Goal: Task Accomplishment & Management: Manage account settings

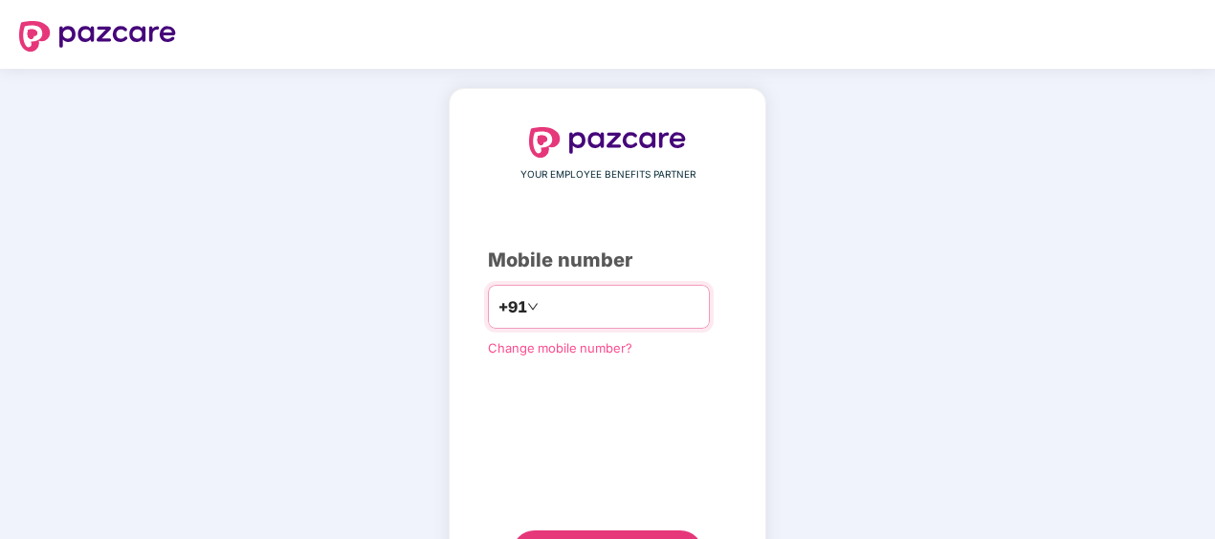
click at [612, 295] on input "number" at bounding box center [620, 307] width 157 height 31
click at [542, 310] on input "**********" at bounding box center [620, 307] width 157 height 31
type input "**********"
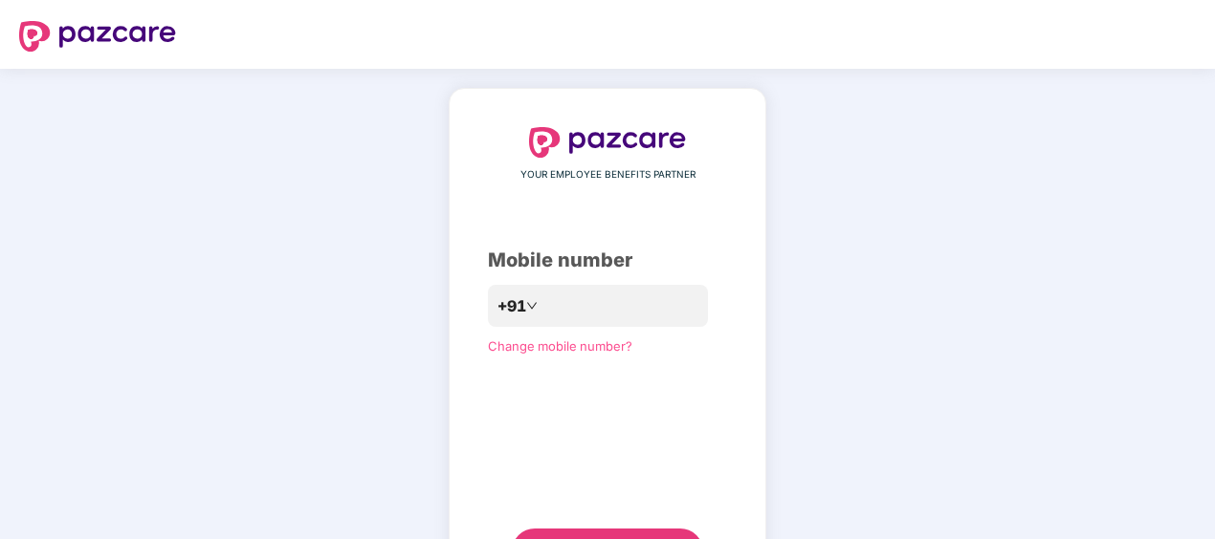
scroll to position [92, 0]
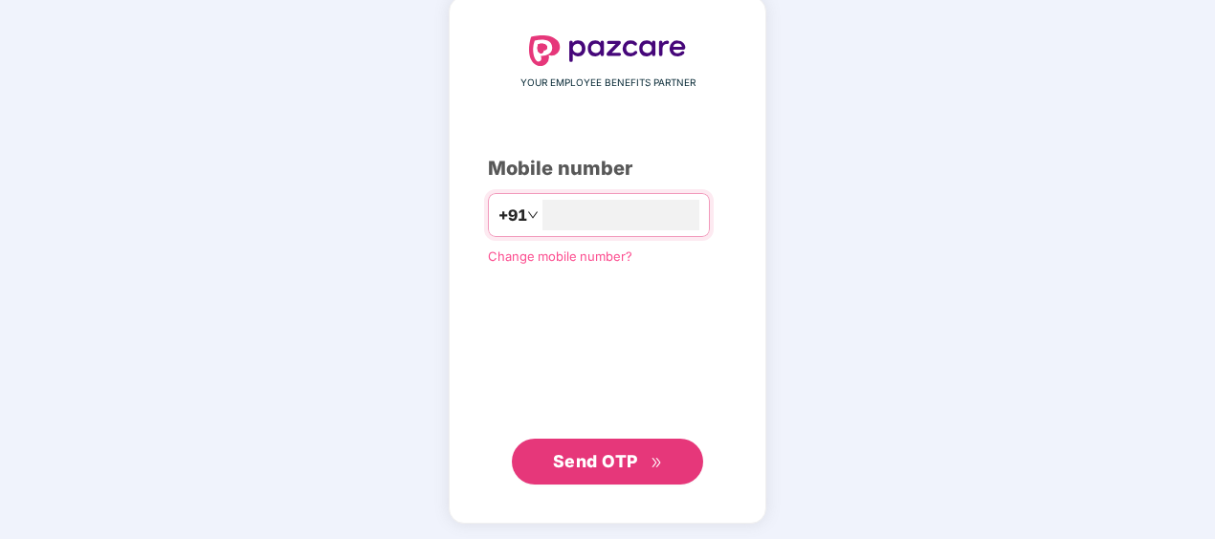
click at [608, 456] on span "Send OTP" at bounding box center [595, 461] width 85 height 20
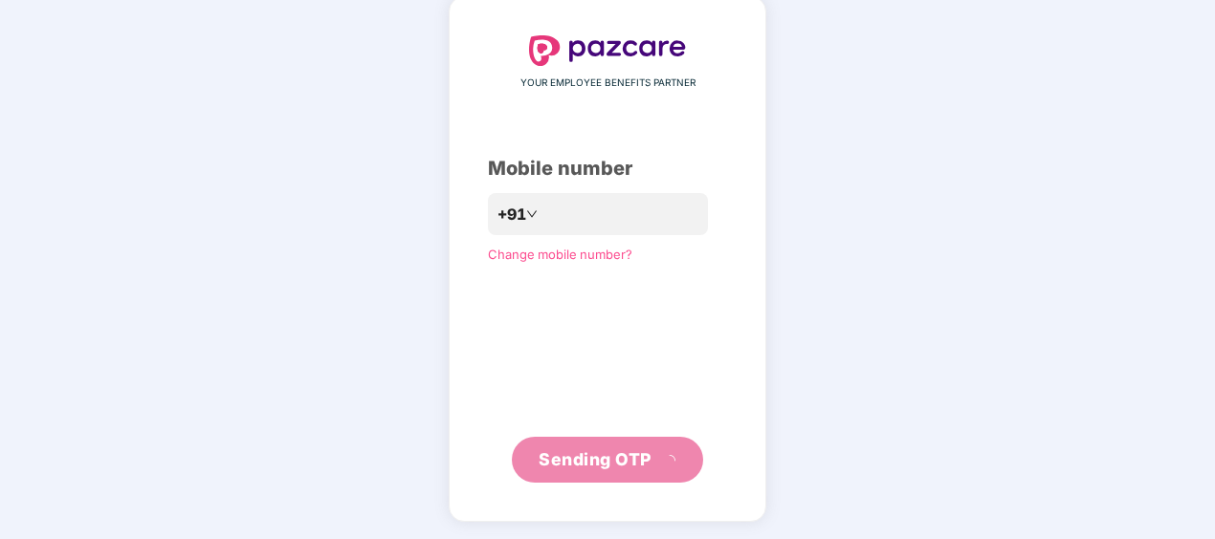
scroll to position [84, 0]
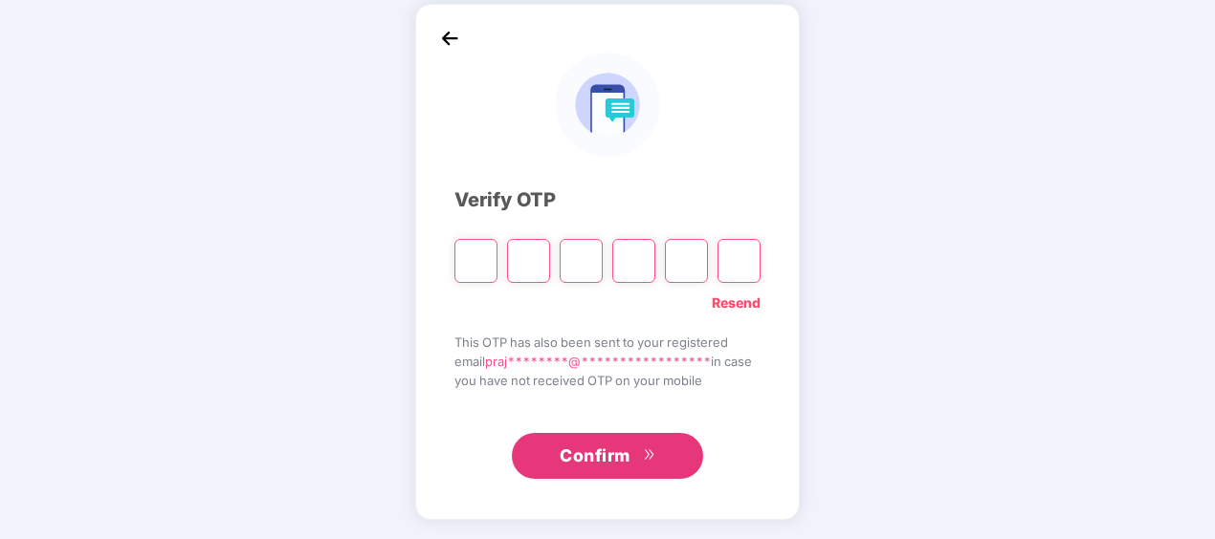
type input "*"
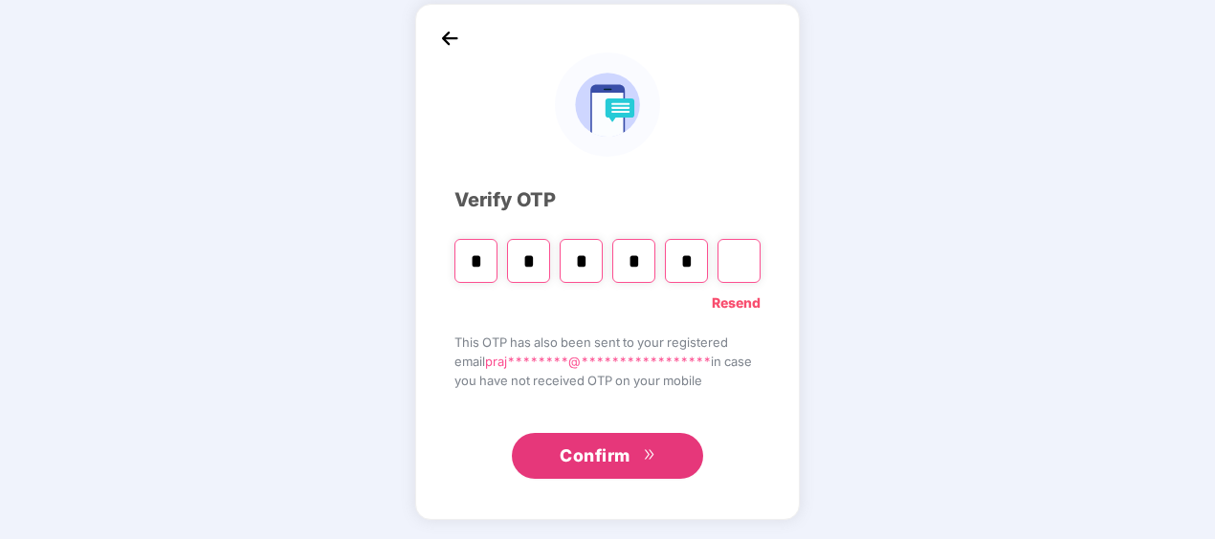
type input "*"
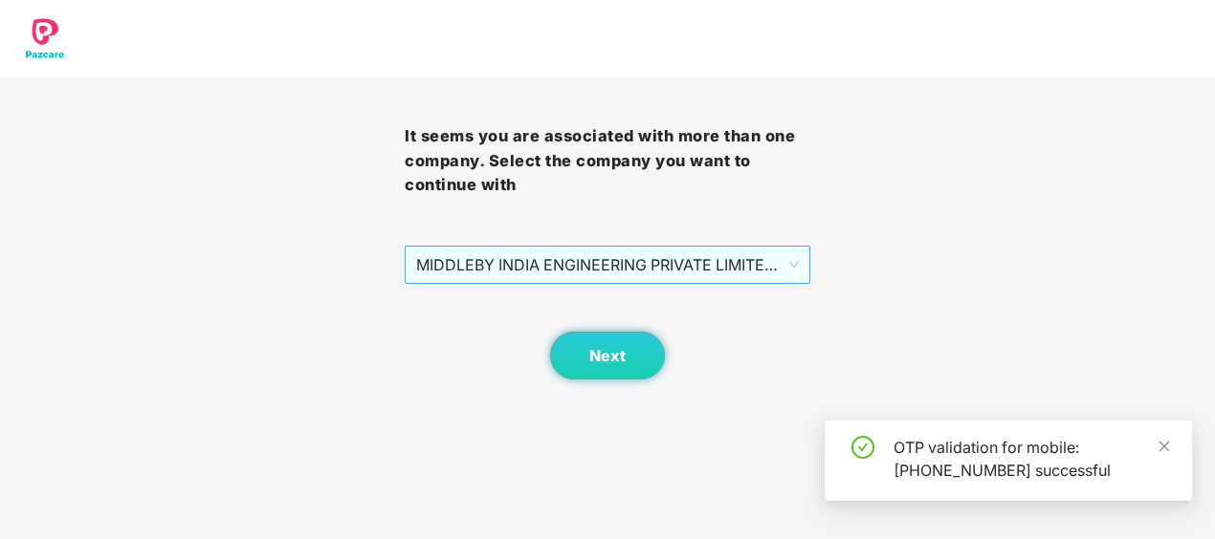
click at [759, 264] on span "MIDDLEBY INDIA ENGINEERING PRIVATE LIMITED - MIEPL124 - ADMIN" at bounding box center [607, 265] width 382 height 36
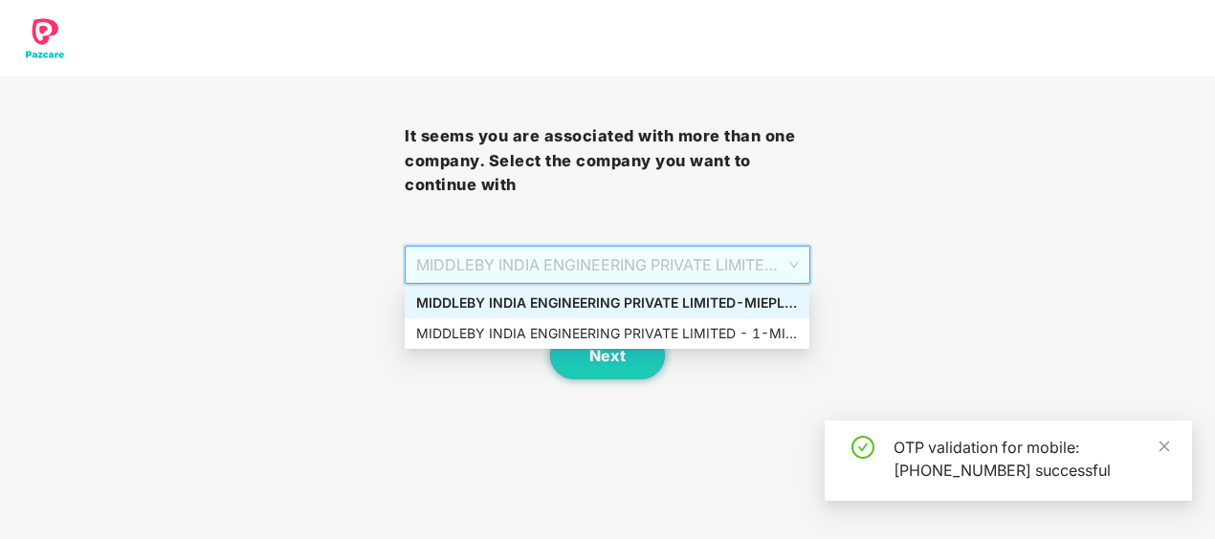
click at [979, 260] on div "It seems you are associated with more than one company. Select the company you …" at bounding box center [607, 190] width 1215 height 380
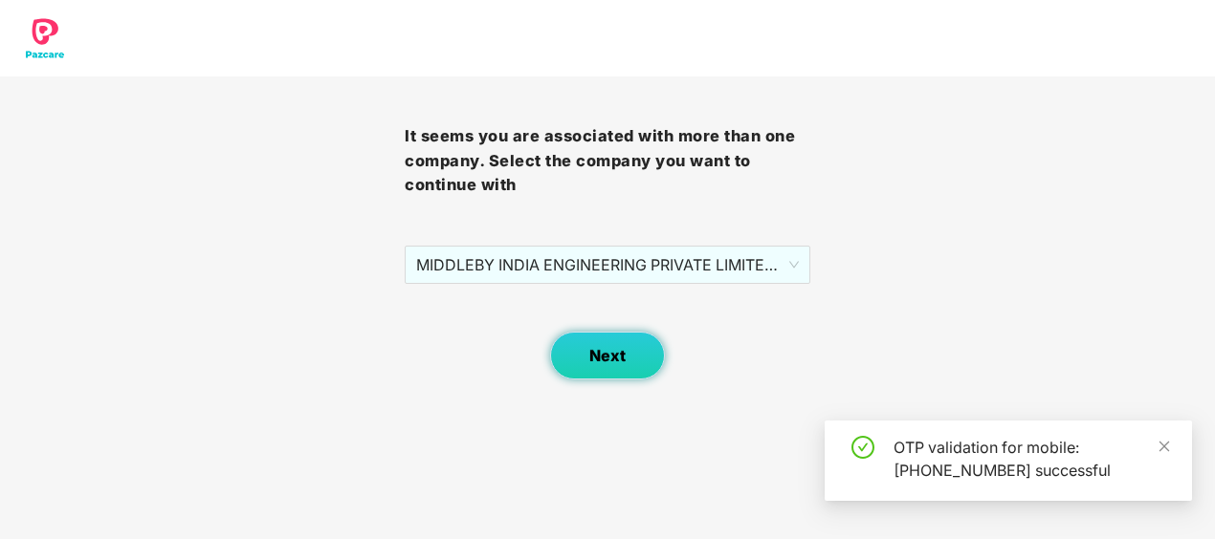
click at [569, 346] on button "Next" at bounding box center [607, 356] width 115 height 48
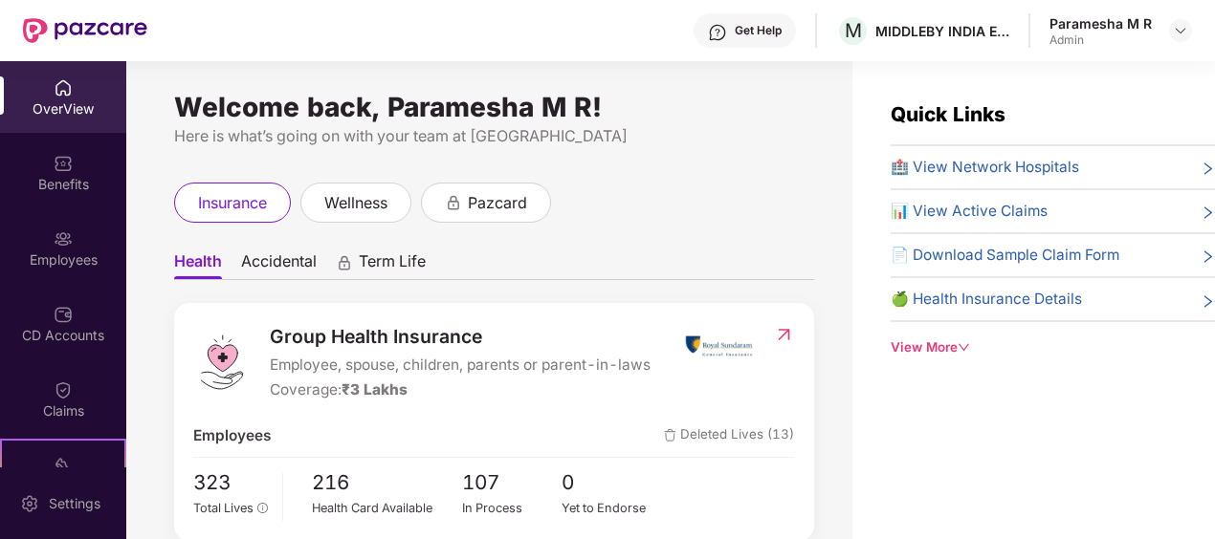
click at [1064, 42] on div "Admin" at bounding box center [1100, 40] width 102 height 15
click at [63, 249] on div "Employees" at bounding box center [63, 248] width 126 height 72
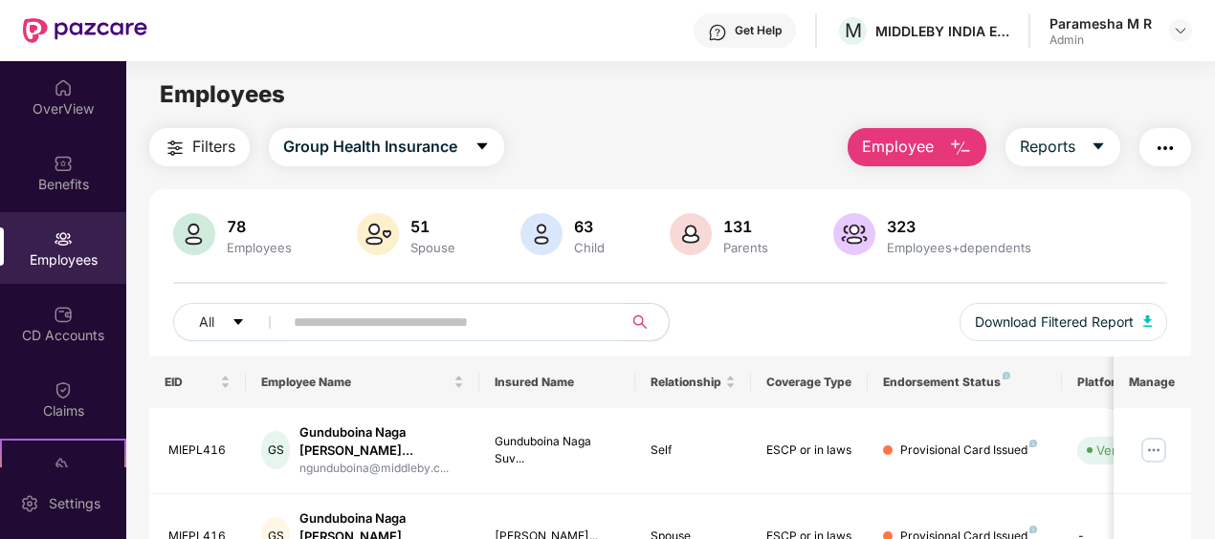
click at [362, 319] on input "text" at bounding box center [445, 322] width 303 height 29
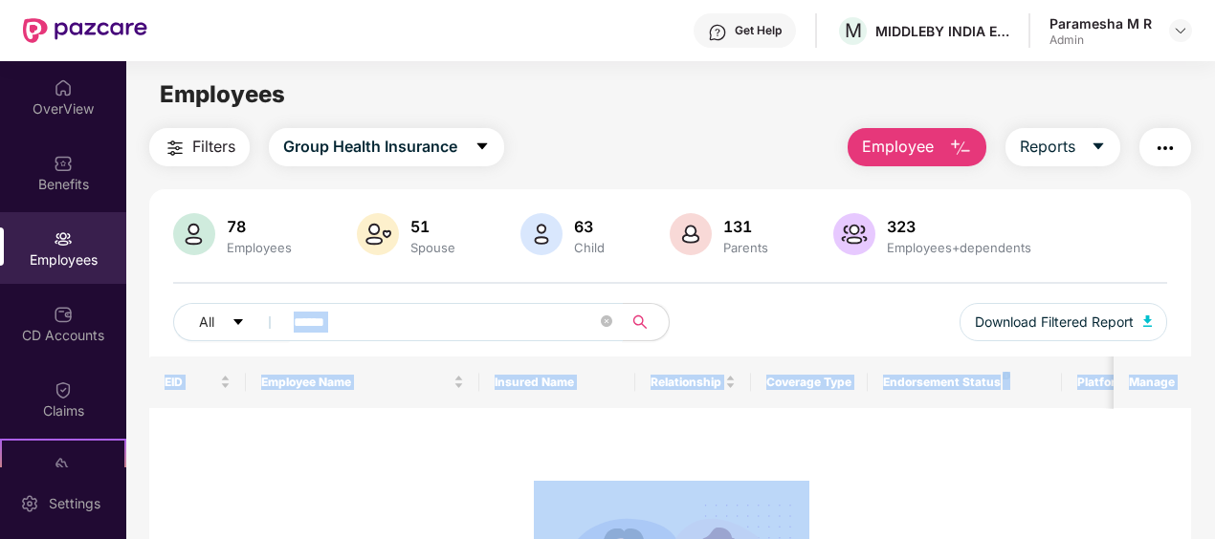
drag, startPoint x: 399, startPoint y: 321, endPoint x: 272, endPoint y: 326, distance: 127.3
click at [272, 326] on body "Get Help M MIDDLEBY INDIA ENGINEERING PRIVATE LIMITED Paramesha M R Admin OverV…" at bounding box center [607, 269] width 1215 height 539
click at [367, 319] on input "******" at bounding box center [445, 322] width 303 height 29
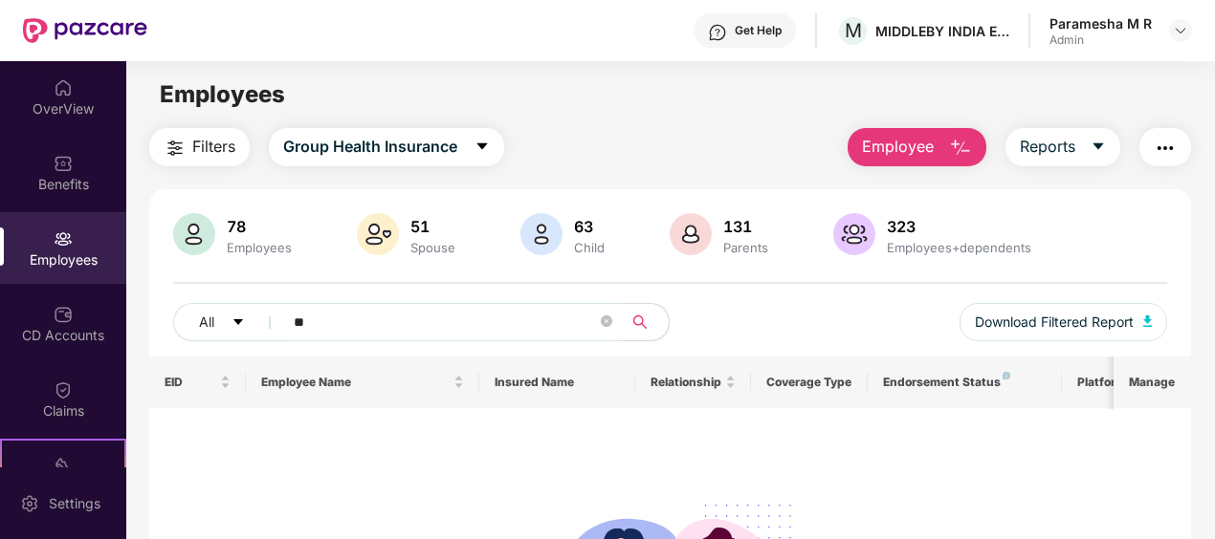
type input "*"
click at [1093, 34] on div "Admin" at bounding box center [1100, 40] width 102 height 15
click at [1175, 35] on img at bounding box center [1180, 30] width 15 height 15
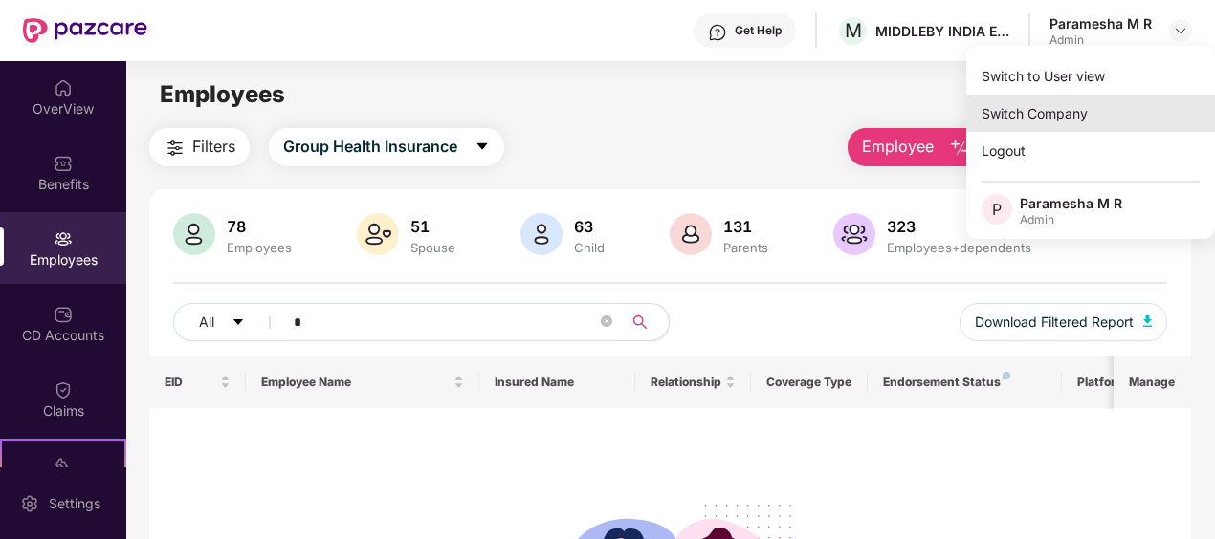
click at [1032, 115] on div "Switch Company" at bounding box center [1090, 113] width 249 height 37
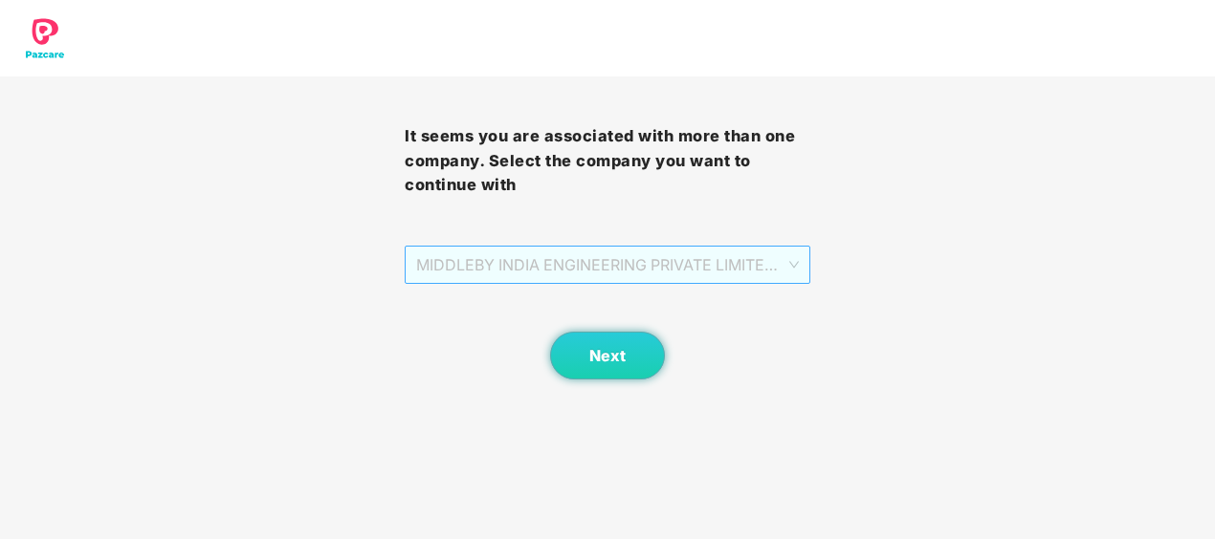
click at [670, 262] on span "MIDDLEBY INDIA ENGINEERING PRIVATE LIMITED - MIEPL124 - ADMIN" at bounding box center [607, 265] width 382 height 36
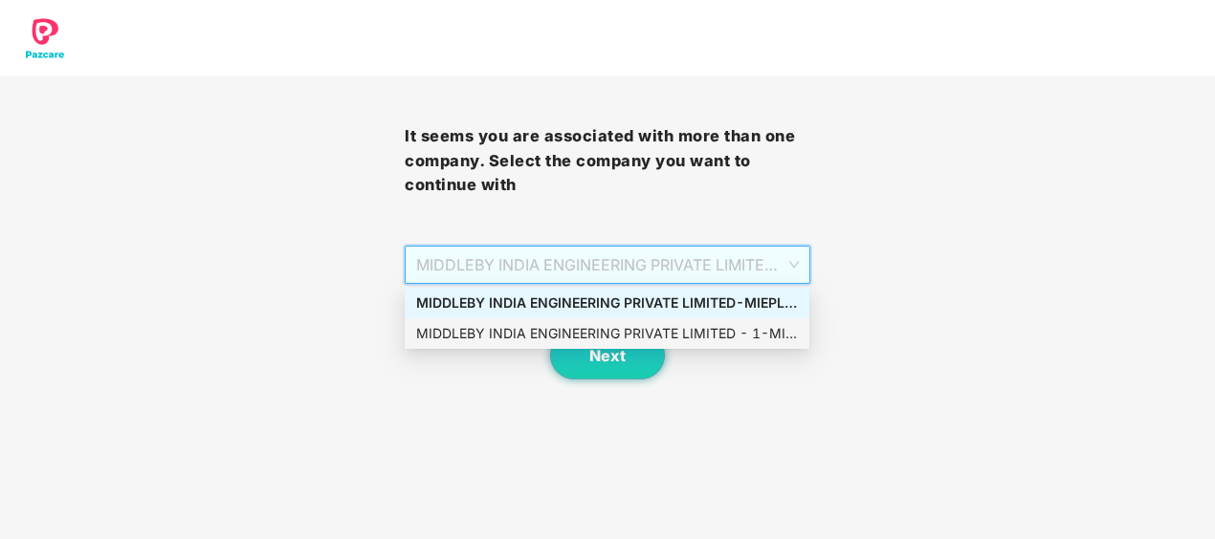
click at [639, 325] on div "MIDDLEBY INDIA ENGINEERING PRIVATE LIMITED - 1 - MIEPL124 - ADMIN" at bounding box center [607, 333] width 382 height 21
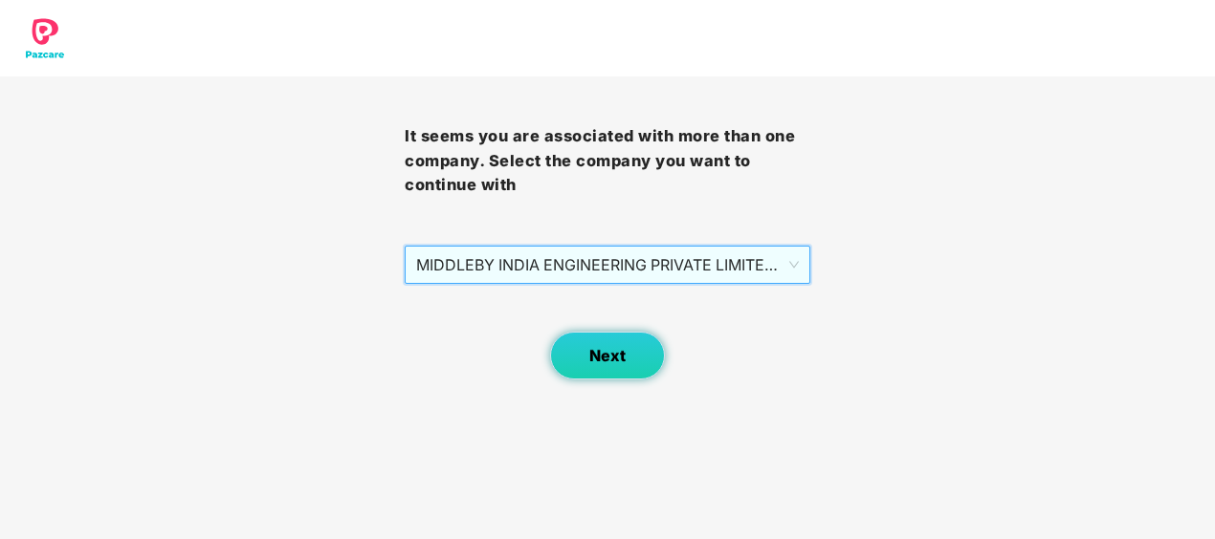
click at [637, 343] on button "Next" at bounding box center [607, 356] width 115 height 48
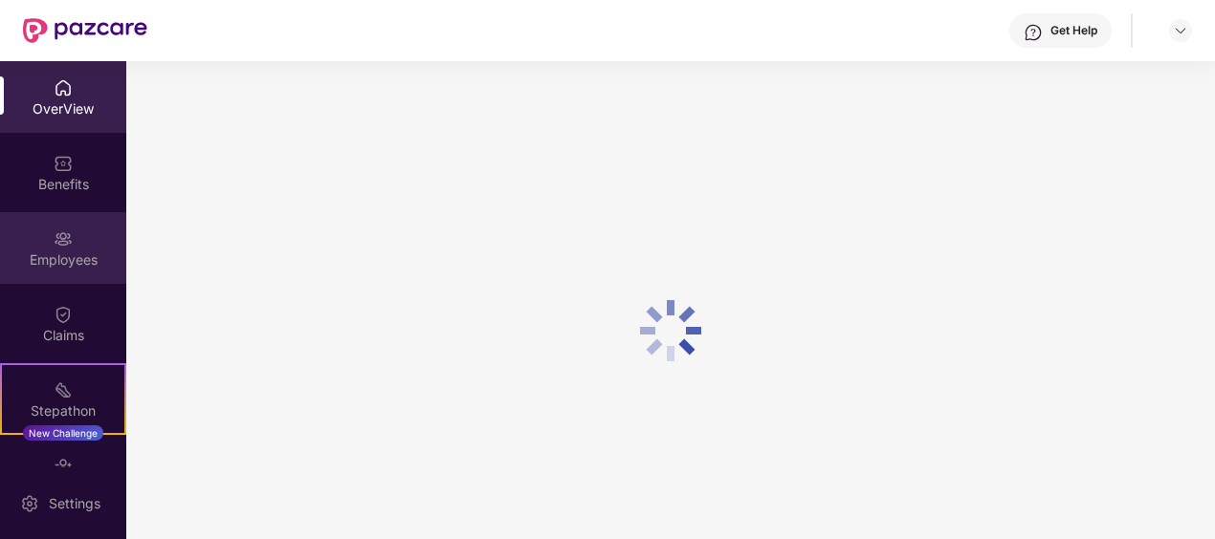
click at [44, 254] on div "Employees" at bounding box center [63, 260] width 126 height 19
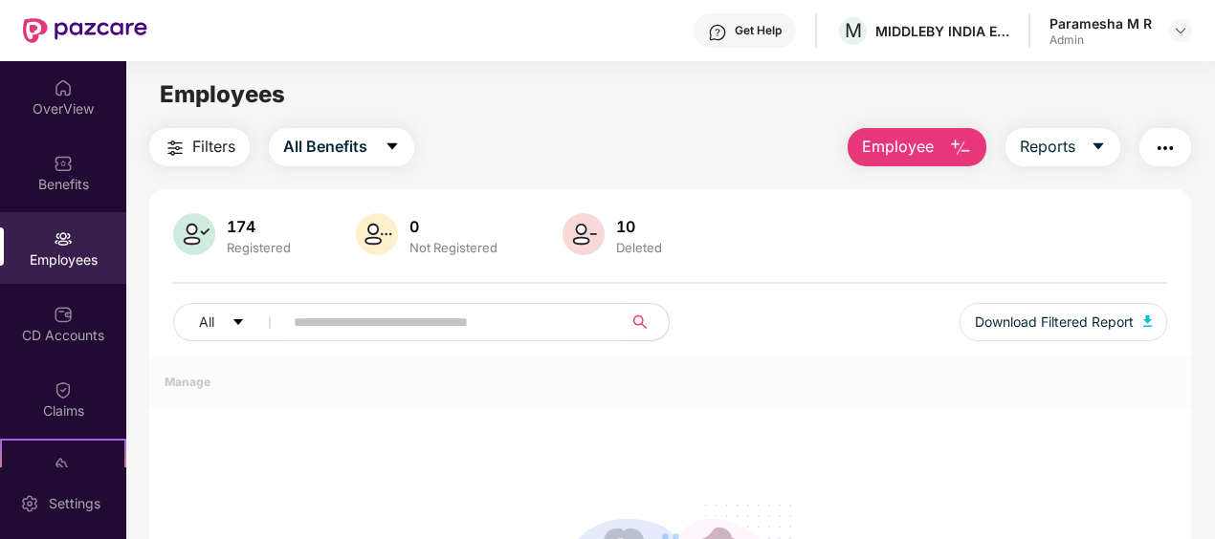
click at [969, 156] on img "button" at bounding box center [960, 148] width 23 height 23
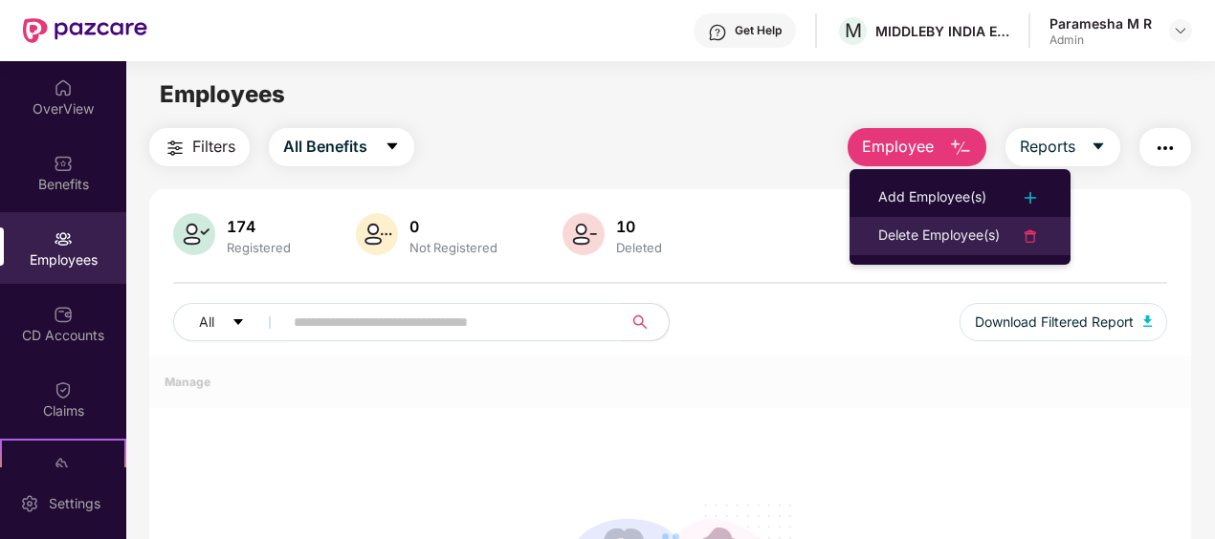
click at [963, 237] on div "Delete Employee(s)" at bounding box center [938, 236] width 121 height 23
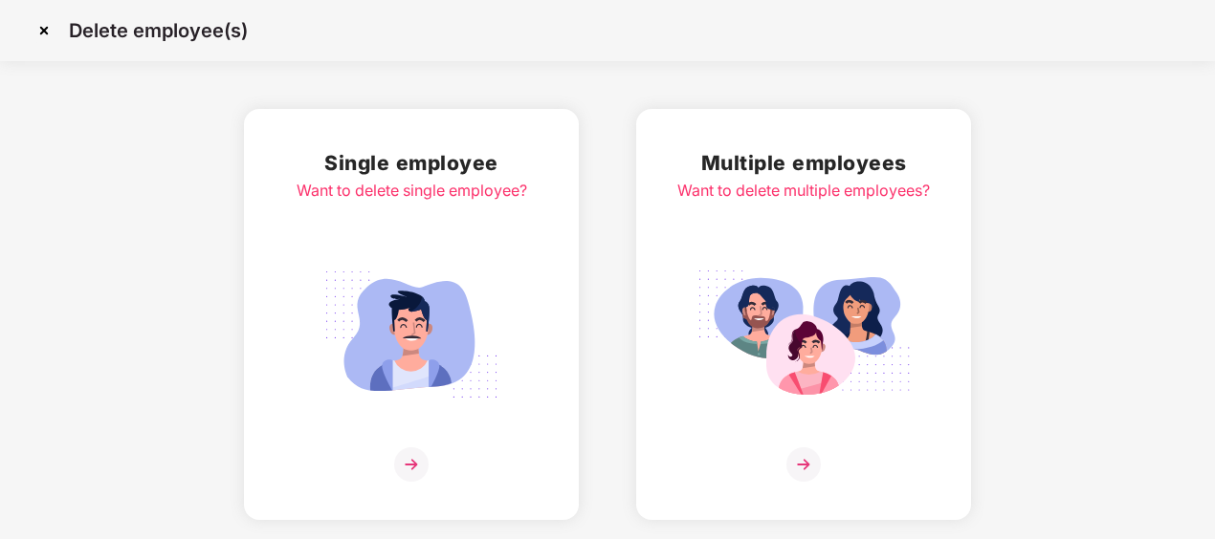
click at [53, 27] on img at bounding box center [44, 30] width 31 height 31
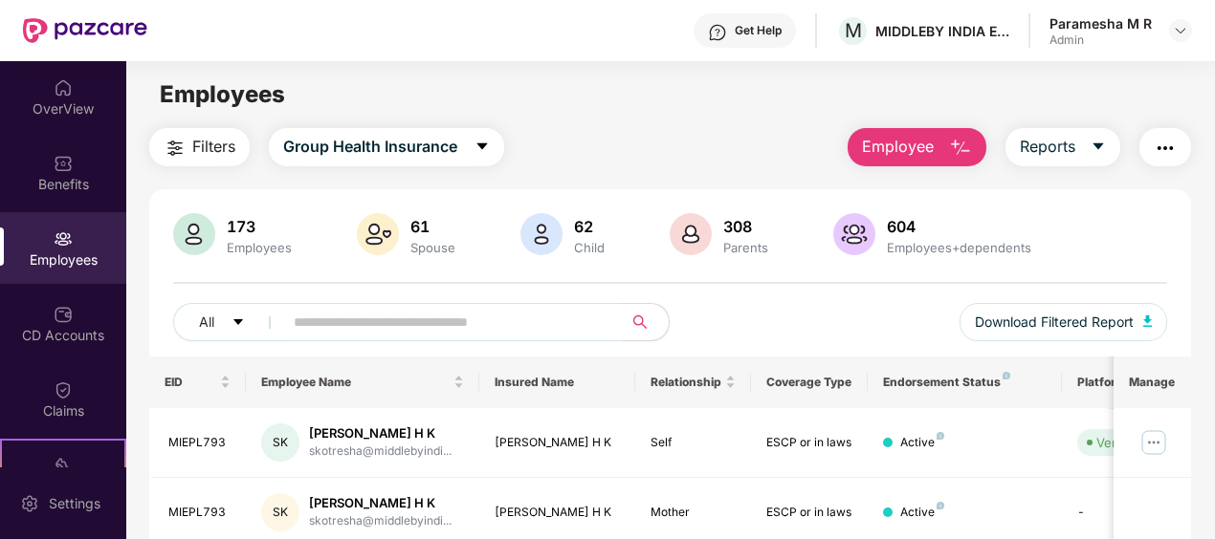
click at [51, 251] on div "Employees" at bounding box center [63, 260] width 126 height 19
click at [325, 318] on input "text" at bounding box center [445, 322] width 303 height 29
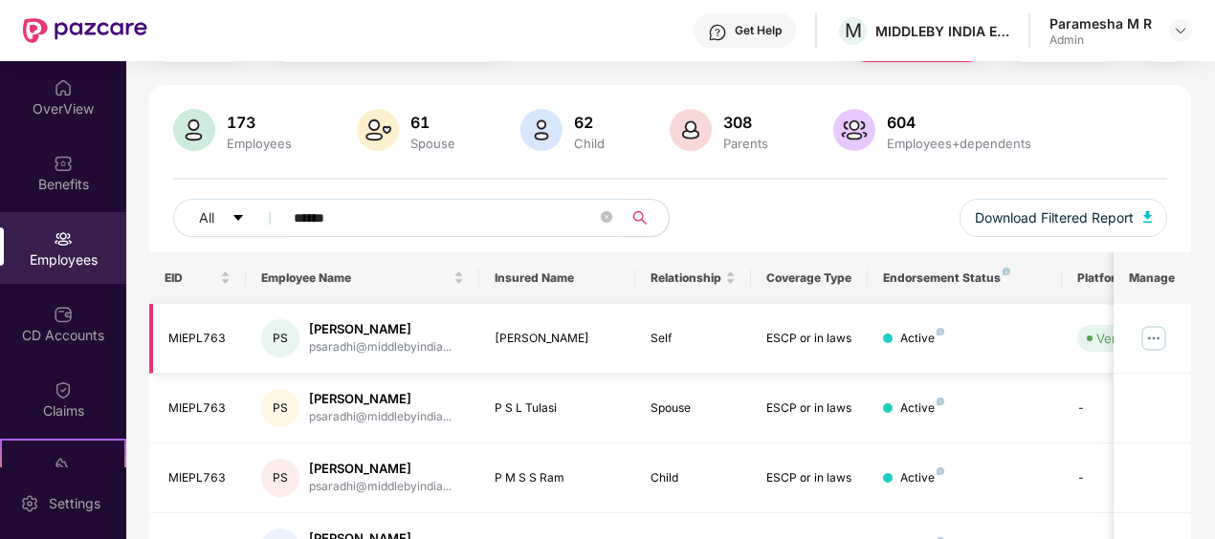
scroll to position [67, 0]
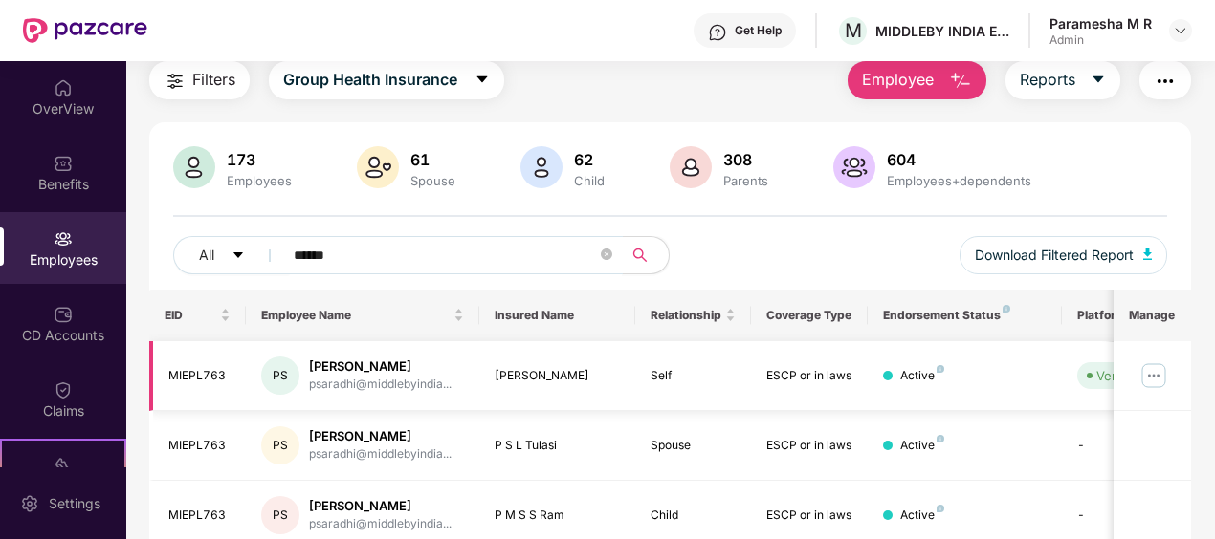
type input "******"
click at [1153, 375] on img at bounding box center [1153, 376] width 31 height 31
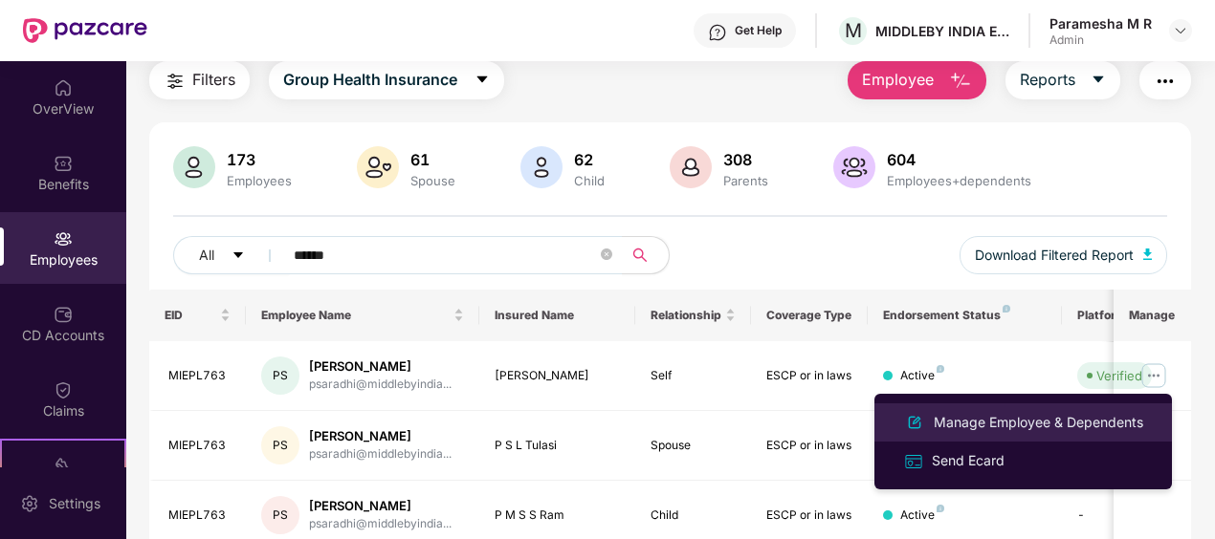
click at [956, 427] on div "Manage Employee & Dependents" at bounding box center [1038, 422] width 217 height 21
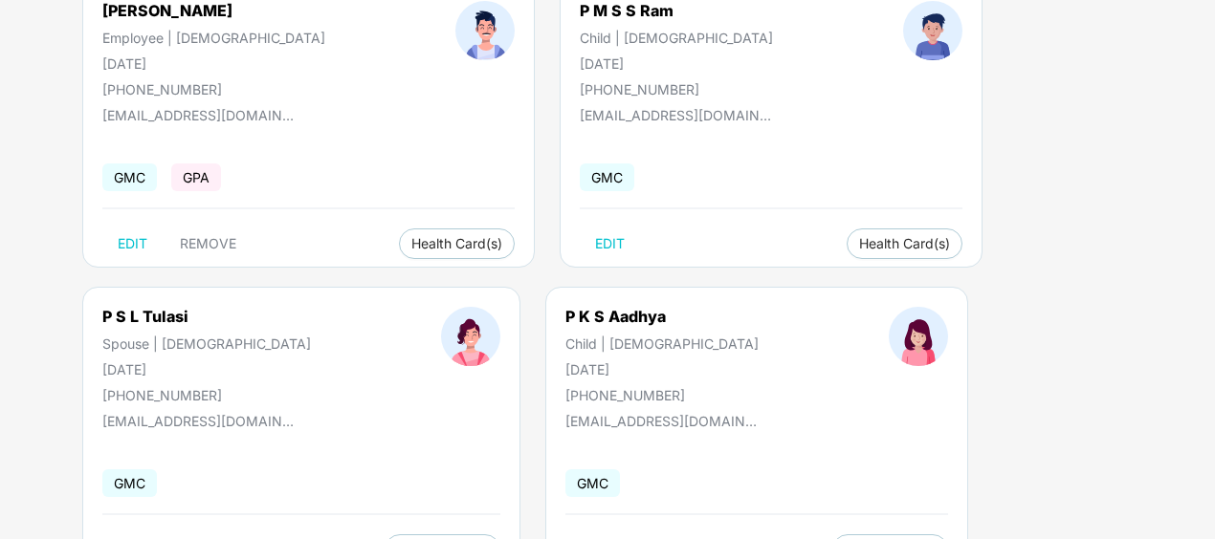
scroll to position [191, 0]
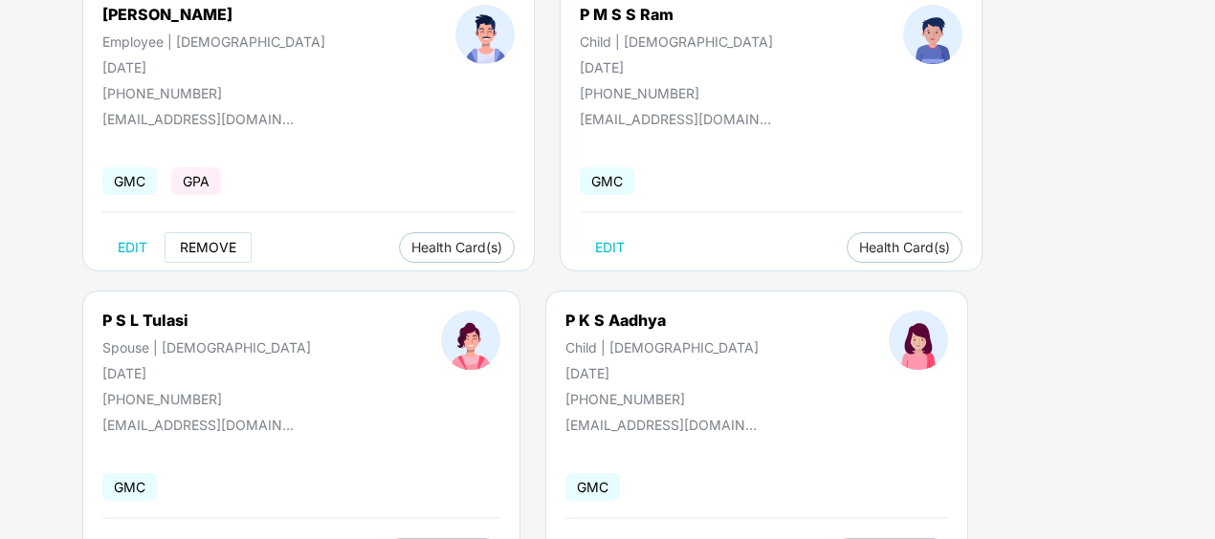
click at [188, 245] on span "REMOVE" at bounding box center [208, 247] width 56 height 15
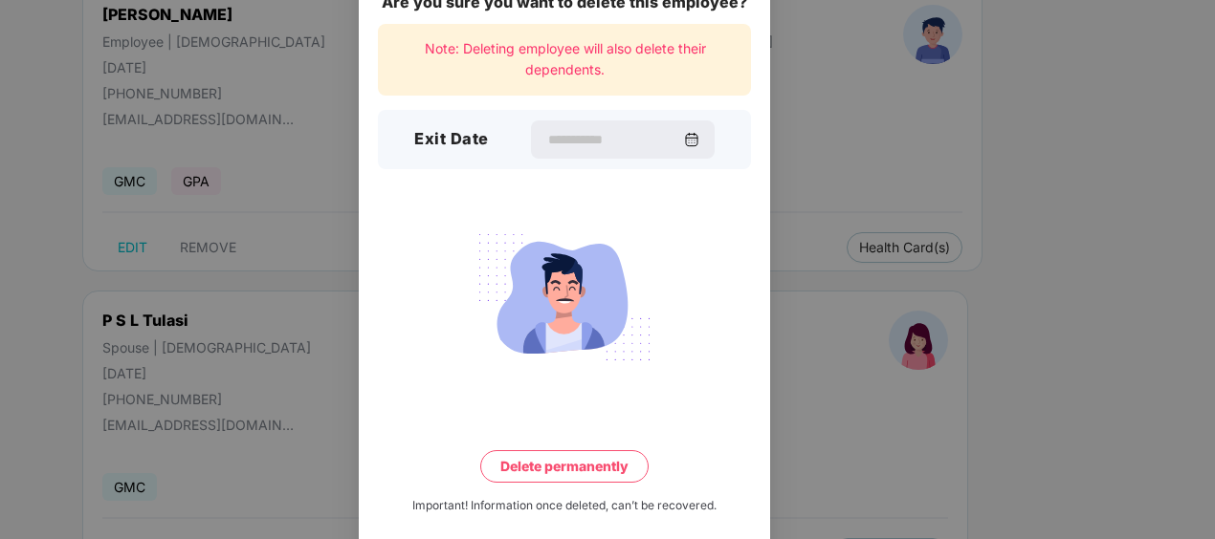
scroll to position [71, 0]
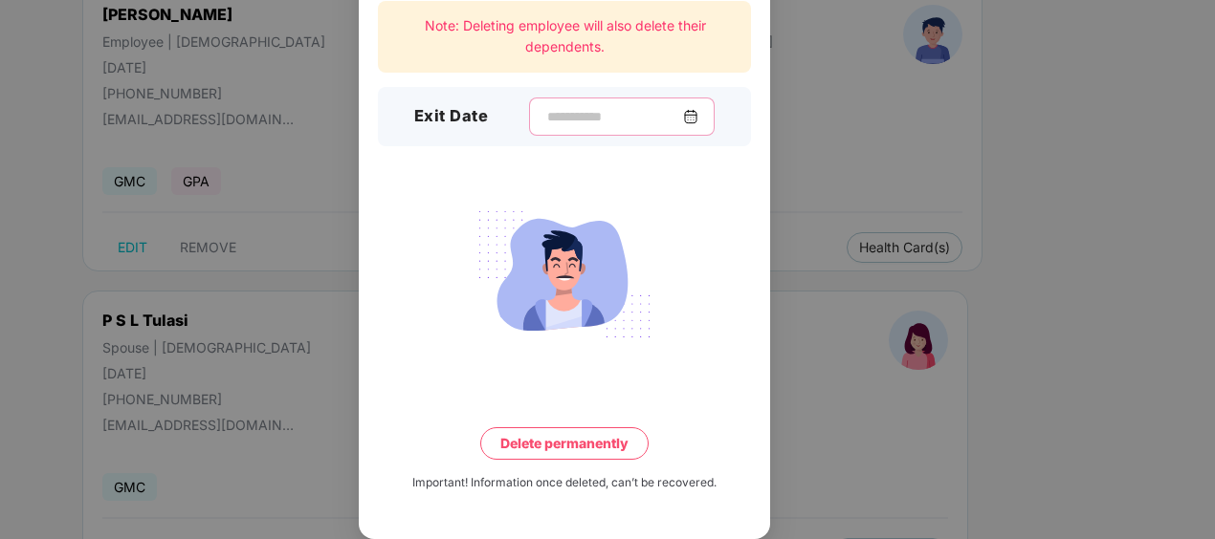
click at [554, 121] on input at bounding box center [614, 117] width 138 height 20
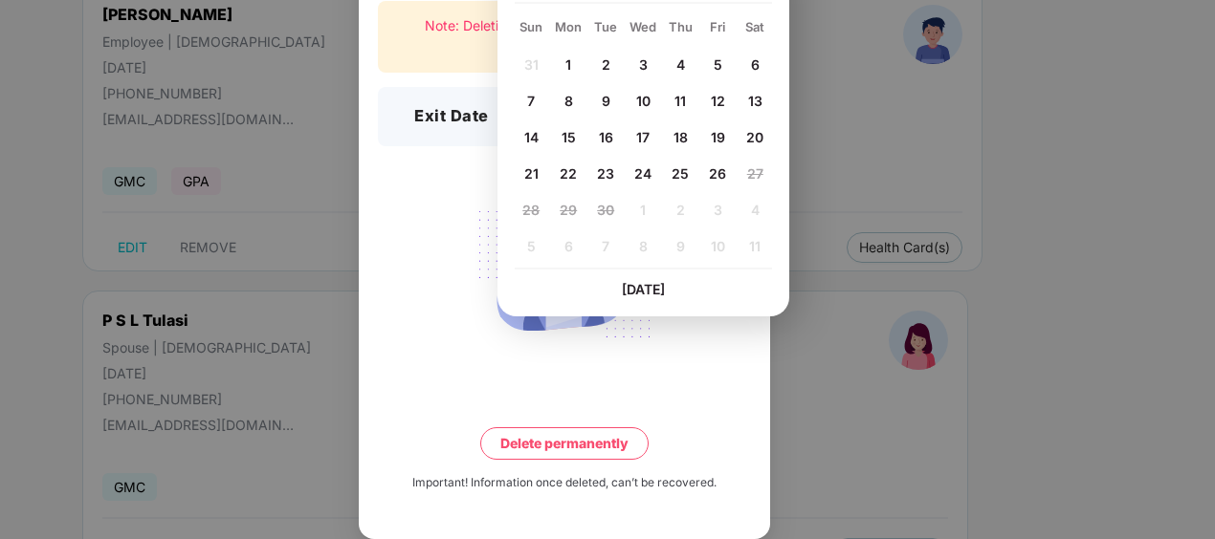
click at [715, 179] on span "26" at bounding box center [717, 173] width 17 height 16
type input "**********"
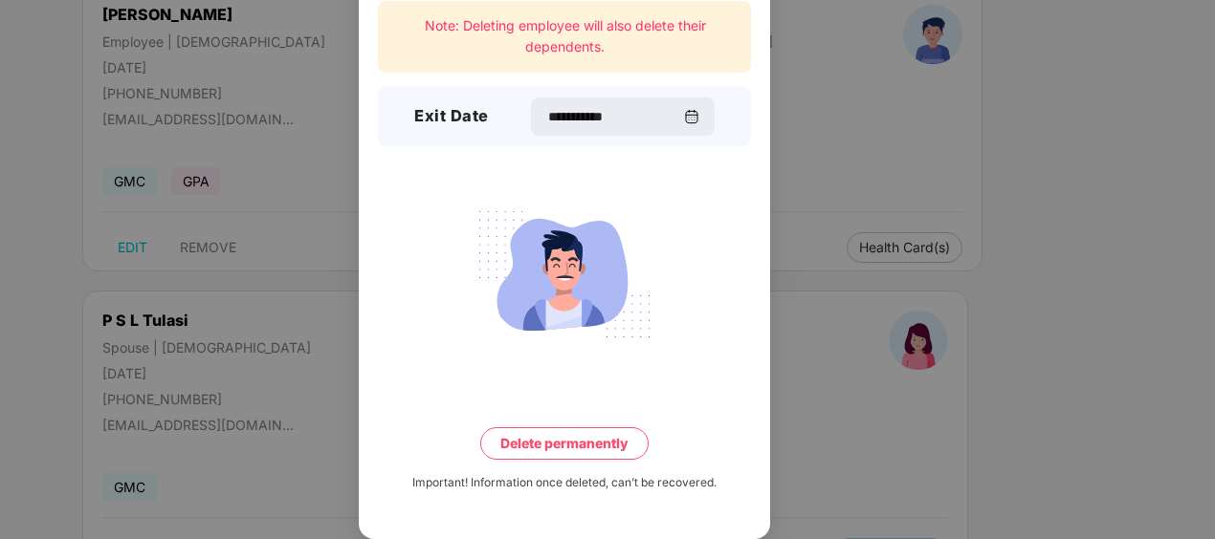
click at [574, 444] on button "Delete permanently" at bounding box center [564, 444] width 168 height 33
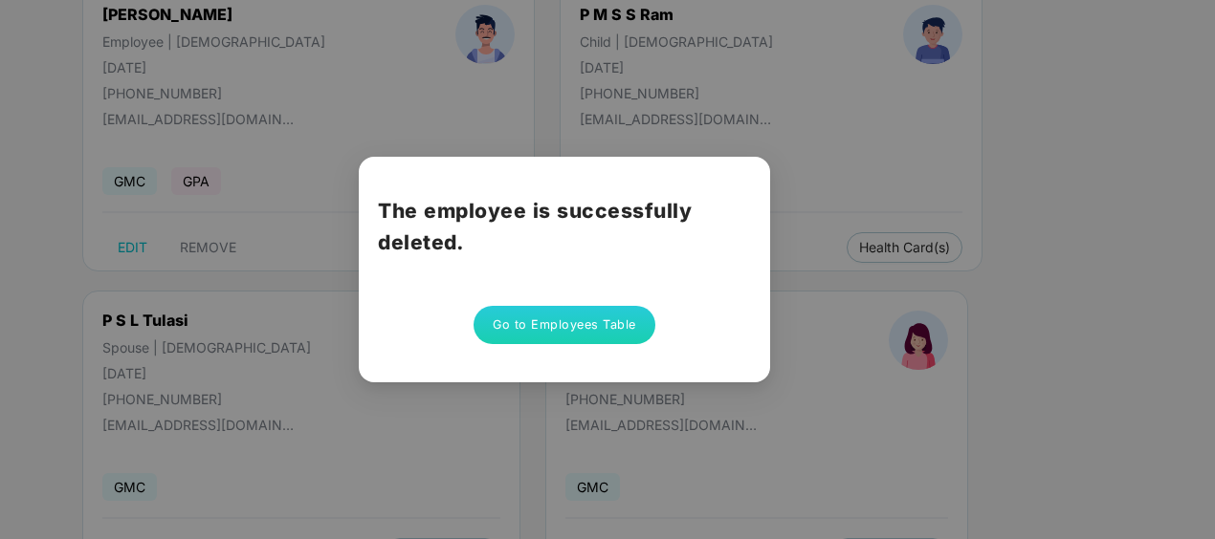
scroll to position [0, 0]
click at [572, 321] on button "Go to Employees Table" at bounding box center [564, 325] width 182 height 38
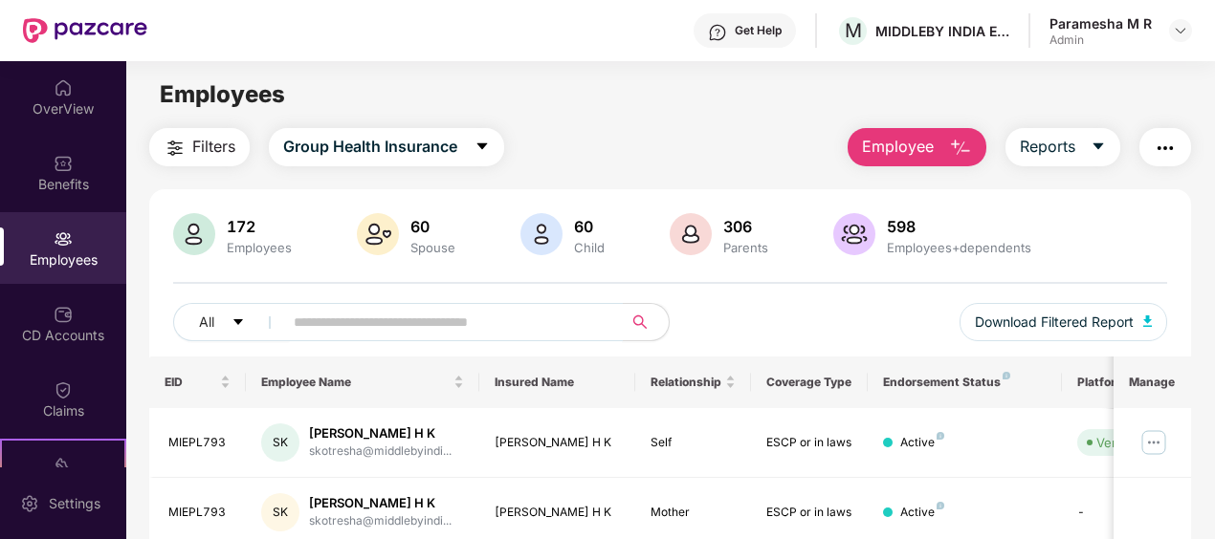
click at [299, 318] on input "text" at bounding box center [445, 322] width 303 height 29
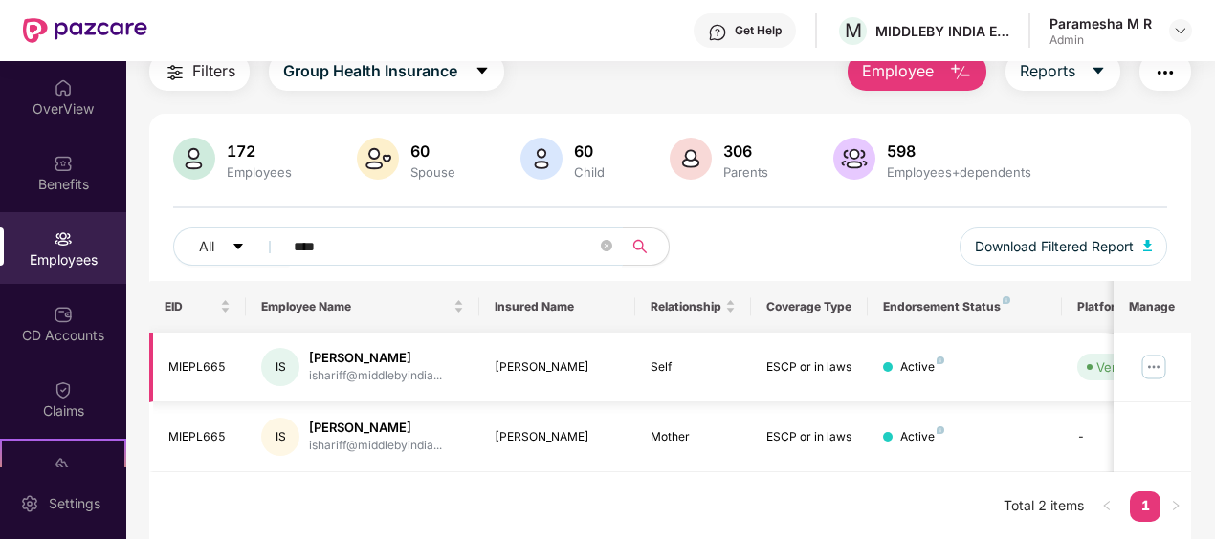
type input "****"
click at [1155, 369] on img at bounding box center [1153, 367] width 31 height 31
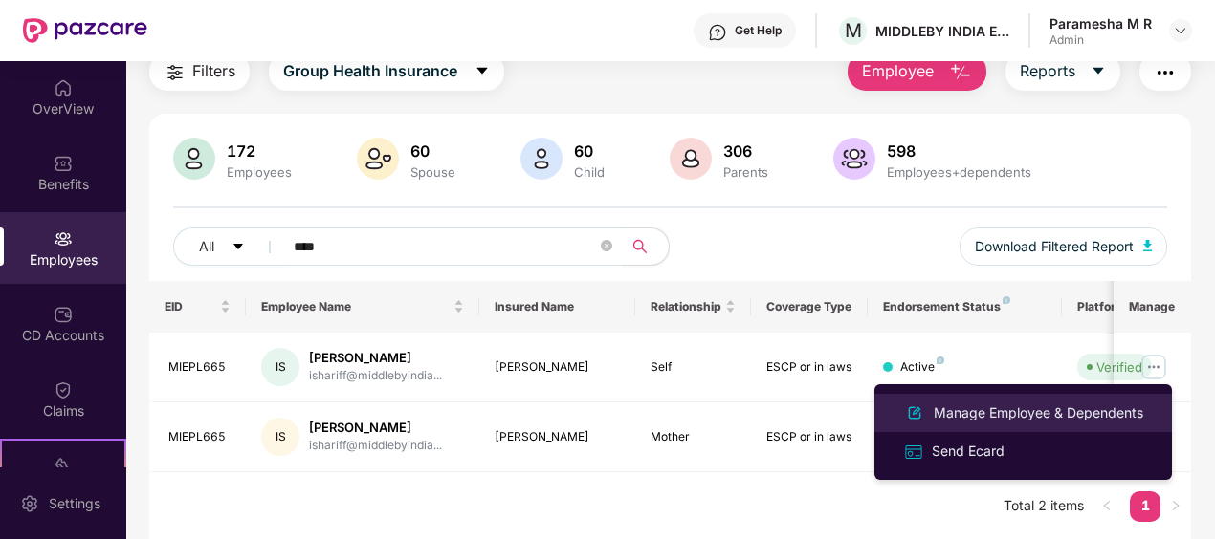
click at [958, 422] on div "Manage Employee & Dependents" at bounding box center [1038, 413] width 217 height 21
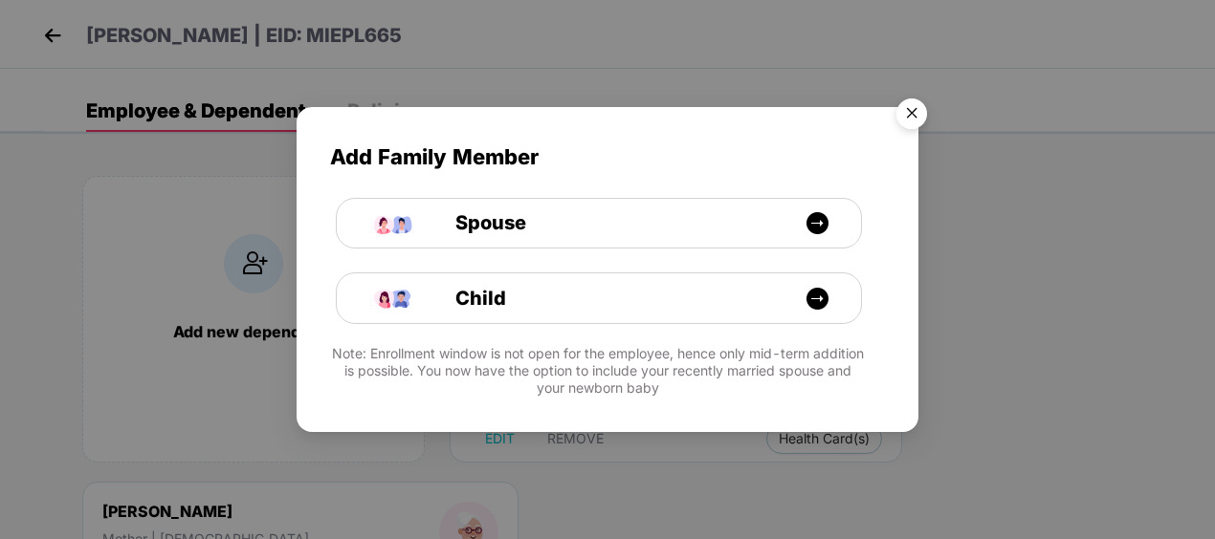
click at [909, 116] on img "Close" at bounding box center [912, 117] width 54 height 54
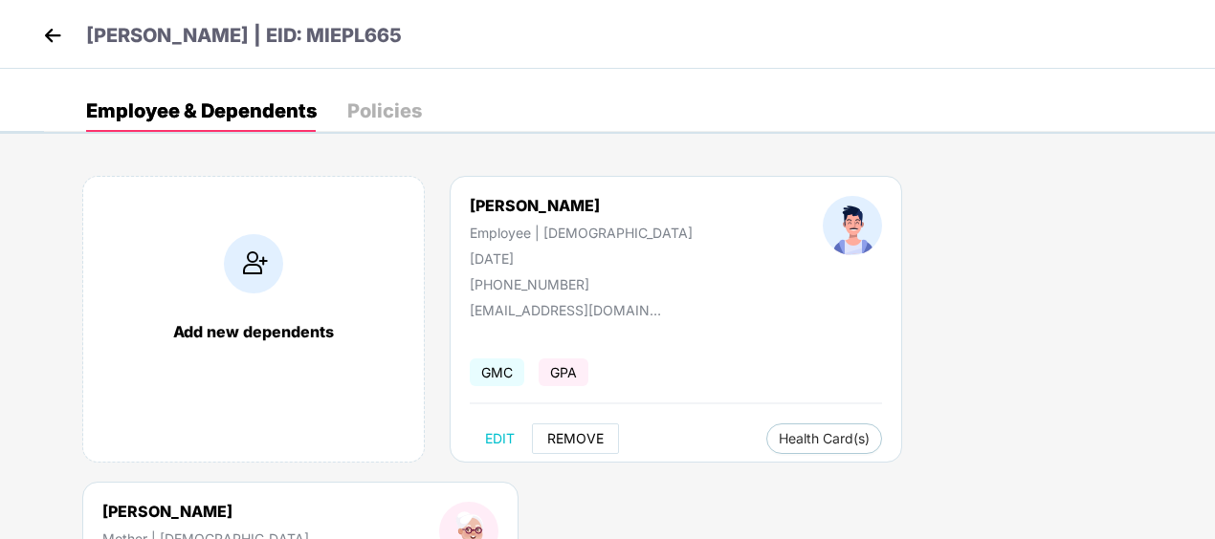
click at [572, 439] on span "REMOVE" at bounding box center [575, 438] width 56 height 15
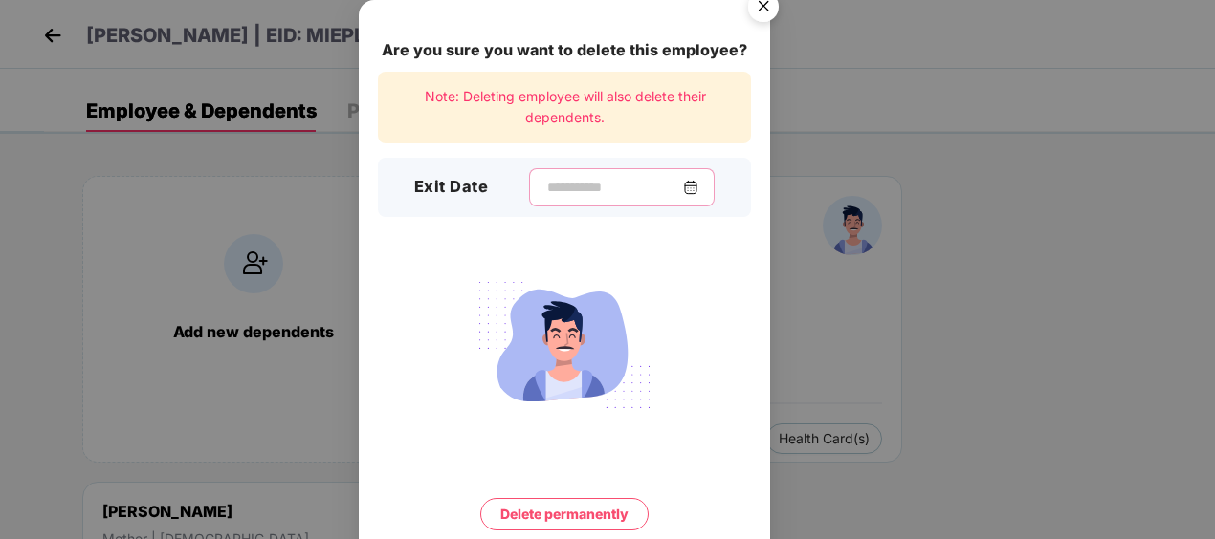
click at [552, 179] on input at bounding box center [614, 188] width 138 height 20
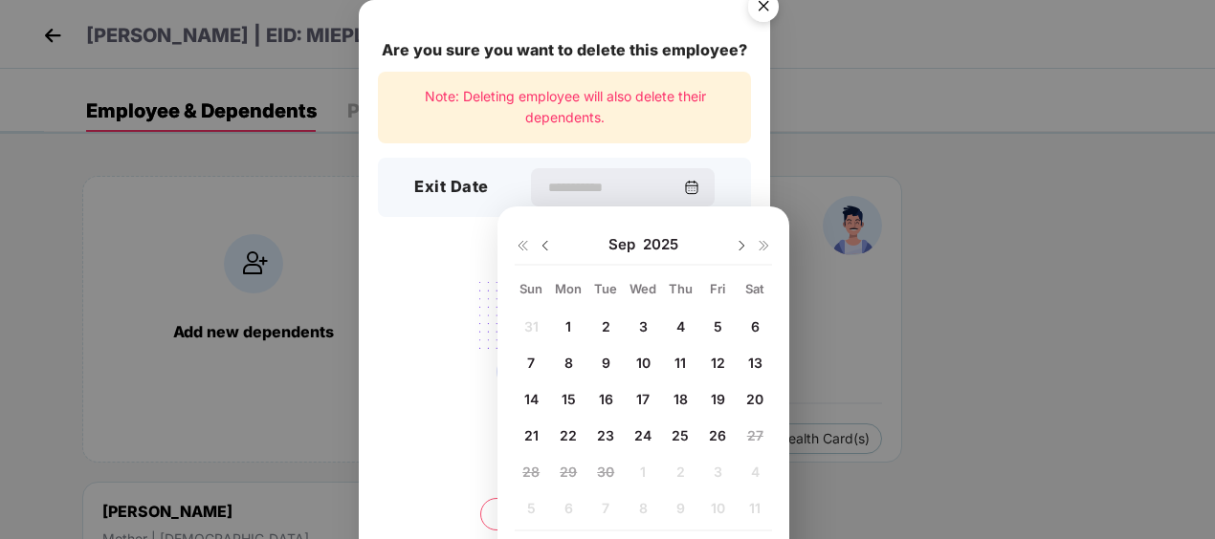
click at [709, 436] on span "26" at bounding box center [717, 436] width 17 height 16
type input "**********"
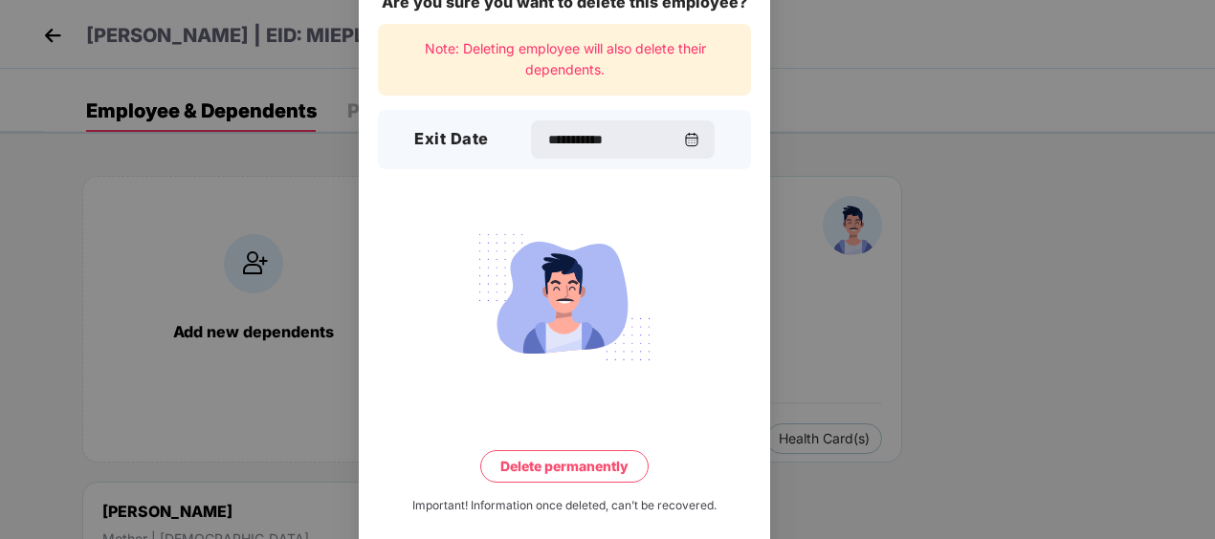
scroll to position [71, 0]
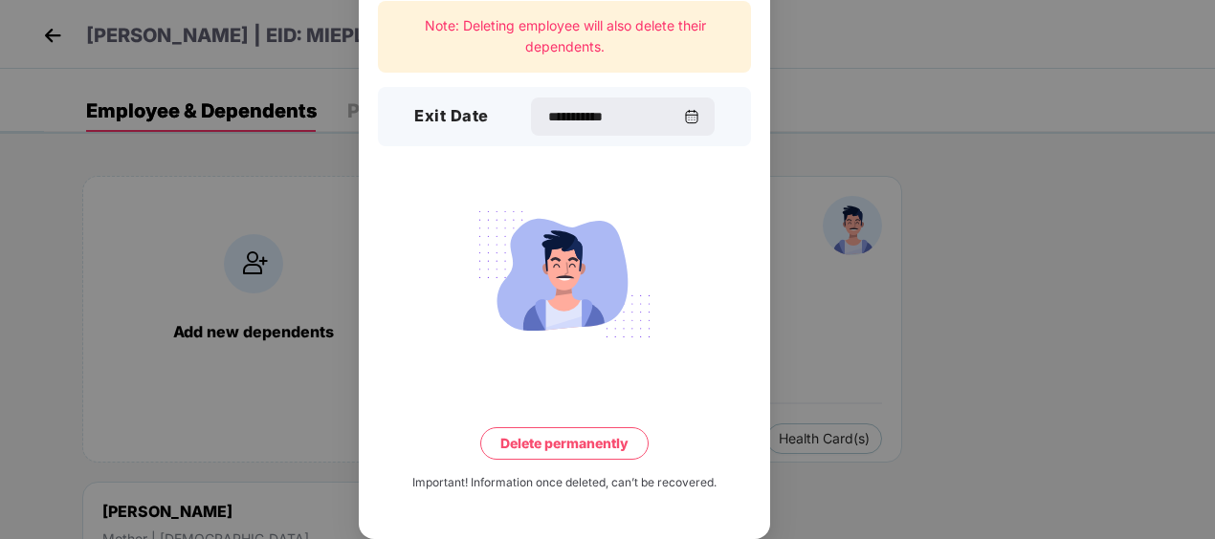
click at [588, 432] on button "Delete permanently" at bounding box center [564, 444] width 168 height 33
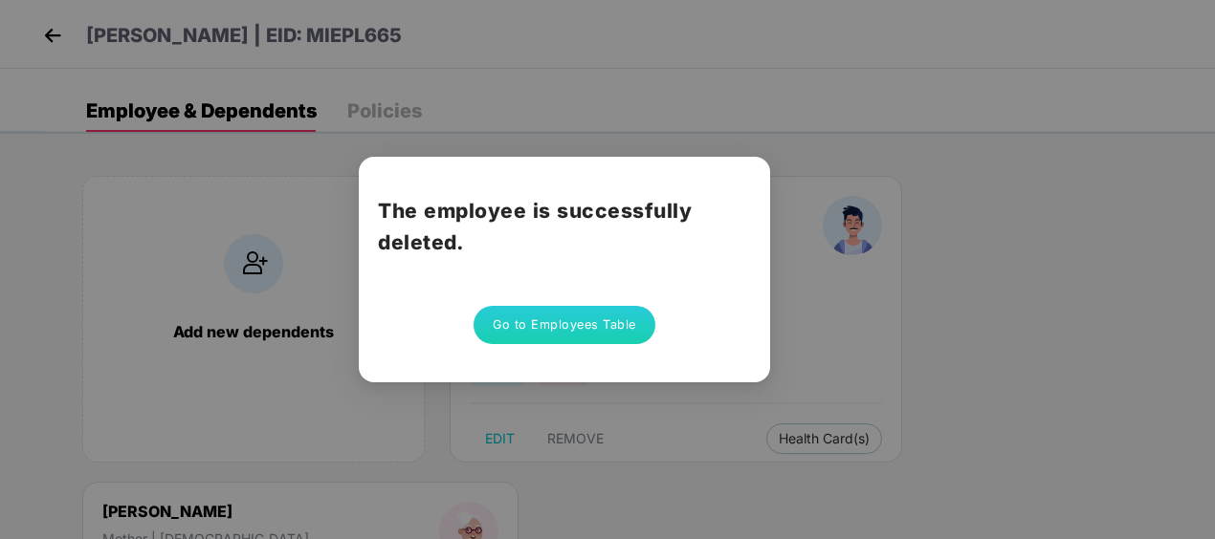
scroll to position [0, 0]
click at [593, 327] on button "Go to Employees Table" at bounding box center [564, 325] width 182 height 38
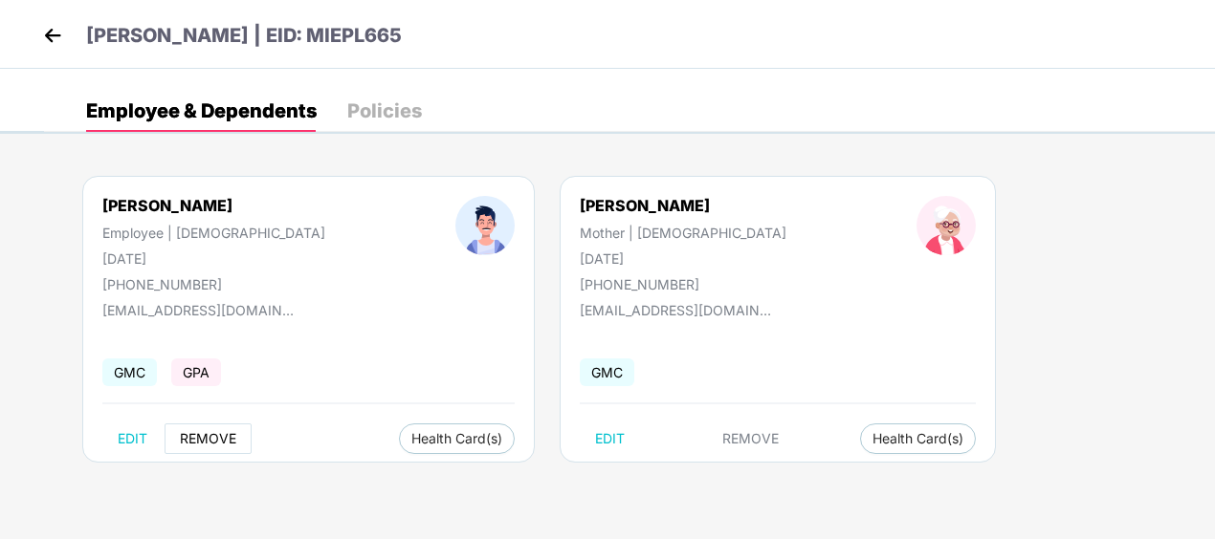
click at [166, 449] on button "REMOVE" at bounding box center [208, 439] width 87 height 31
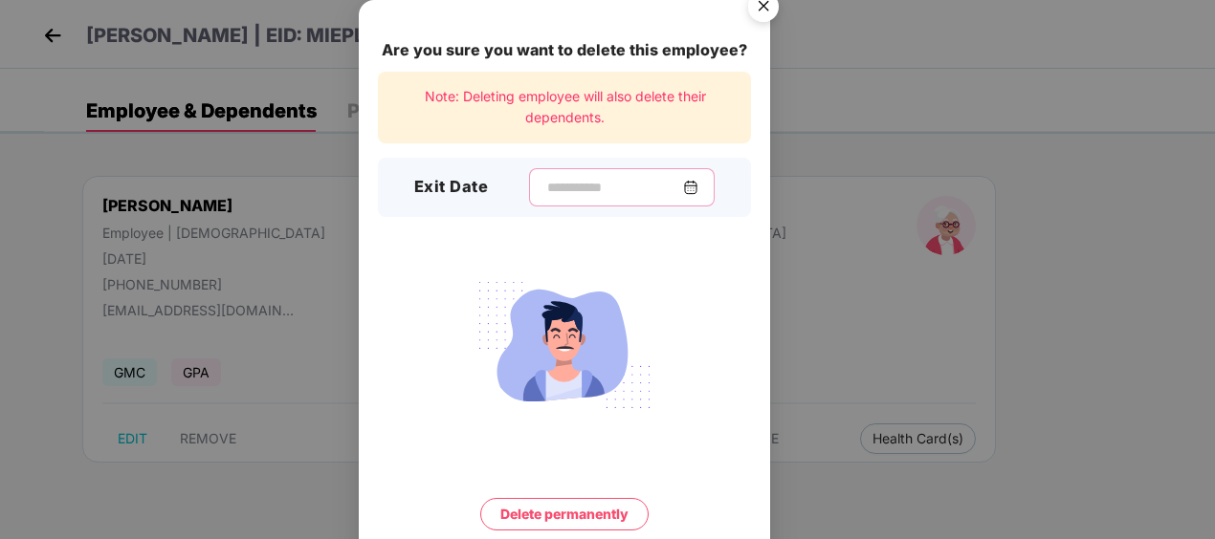
click at [545, 187] on input at bounding box center [614, 188] width 138 height 20
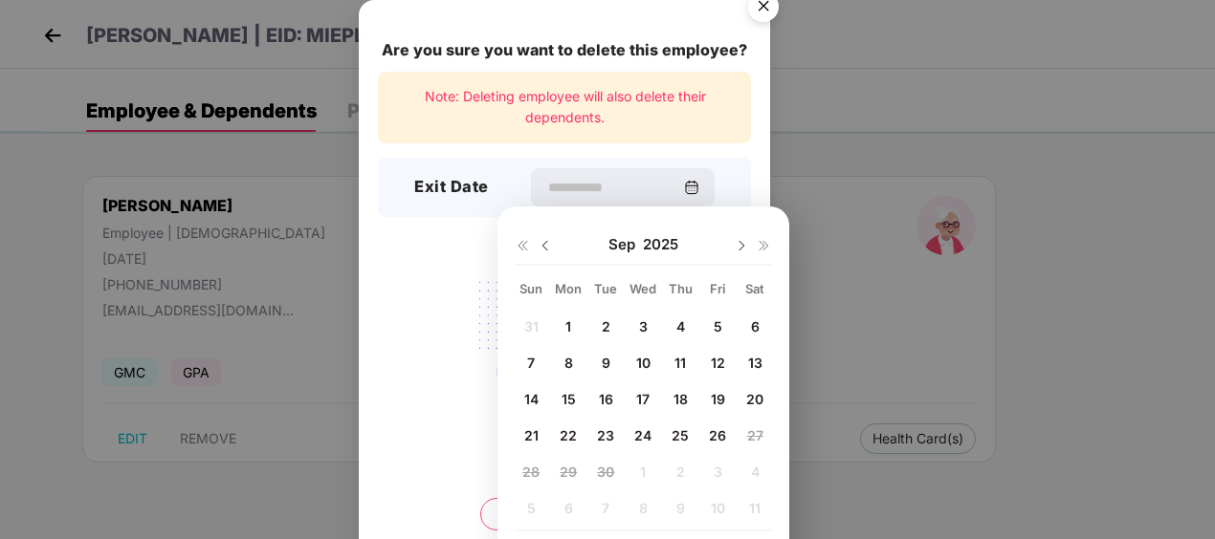
click at [1017, 226] on div "Are you sure you want to delete this employee? Note: Deleting employee will als…" at bounding box center [607, 269] width 1215 height 539
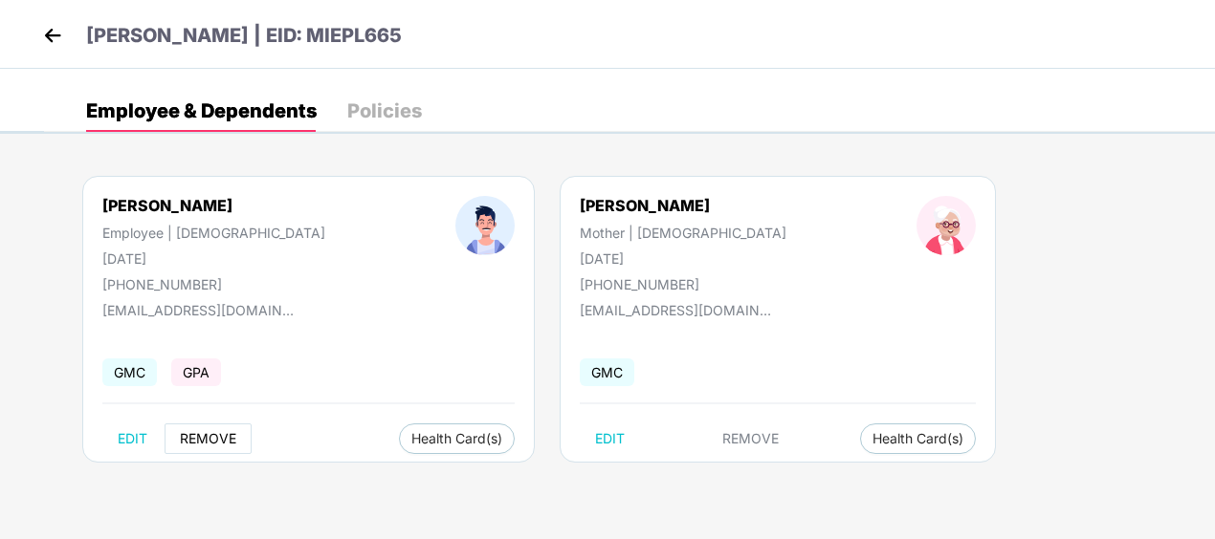
click at [198, 436] on span "REMOVE" at bounding box center [208, 438] width 56 height 15
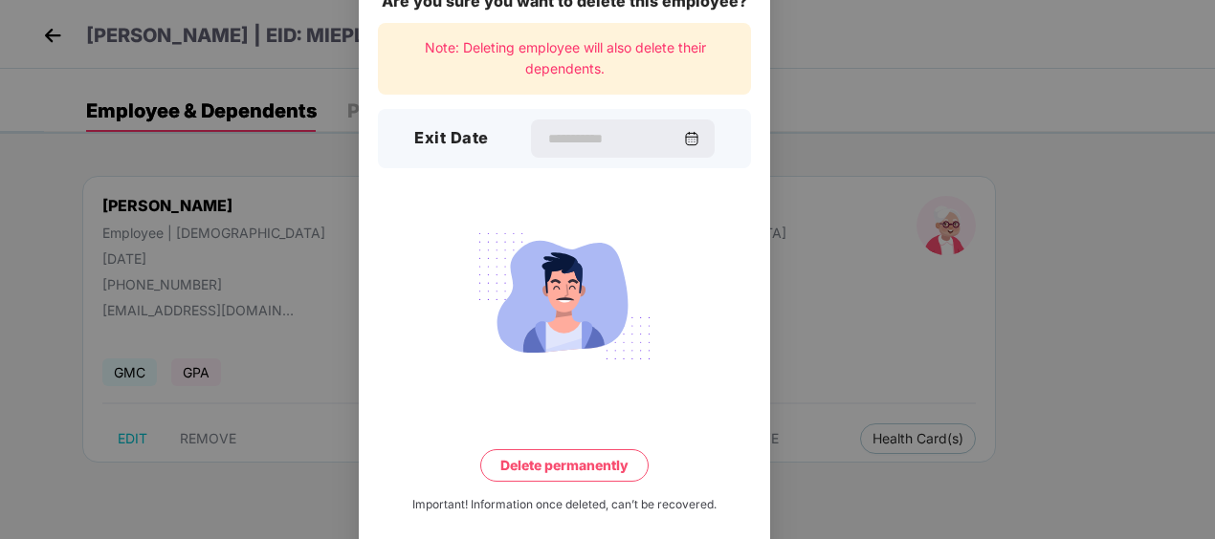
scroll to position [71, 0]
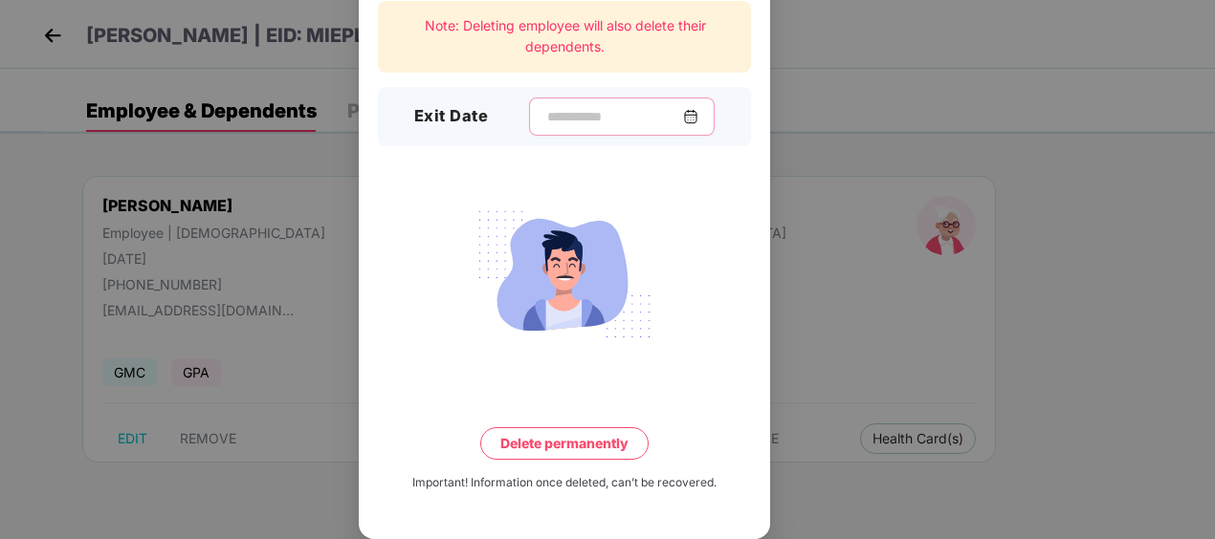
click at [553, 117] on input at bounding box center [614, 117] width 138 height 20
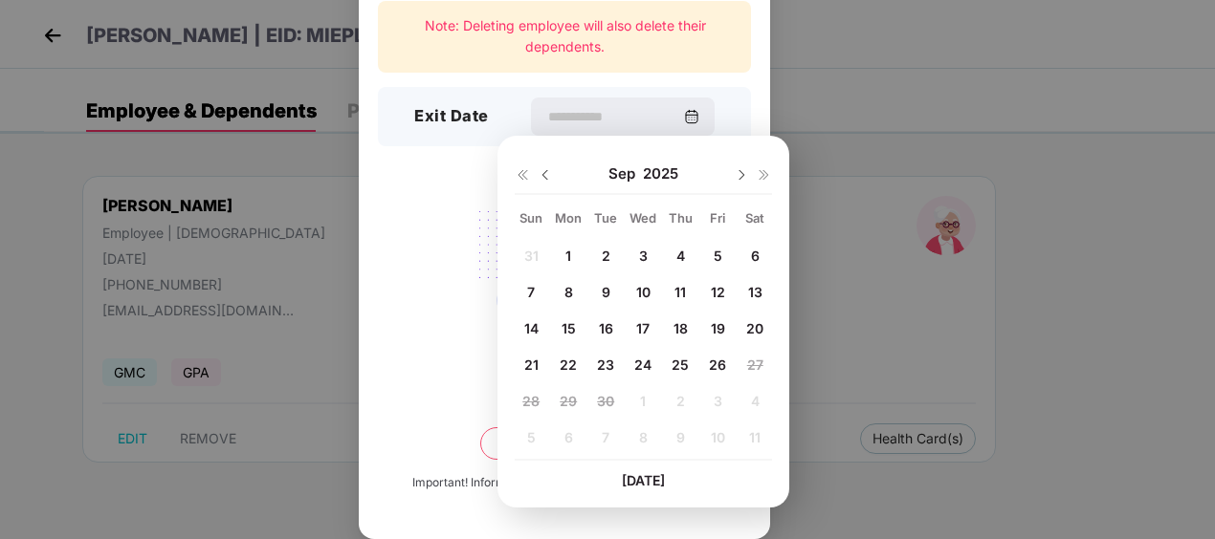
click at [712, 360] on span "26" at bounding box center [717, 365] width 17 height 16
type input "**********"
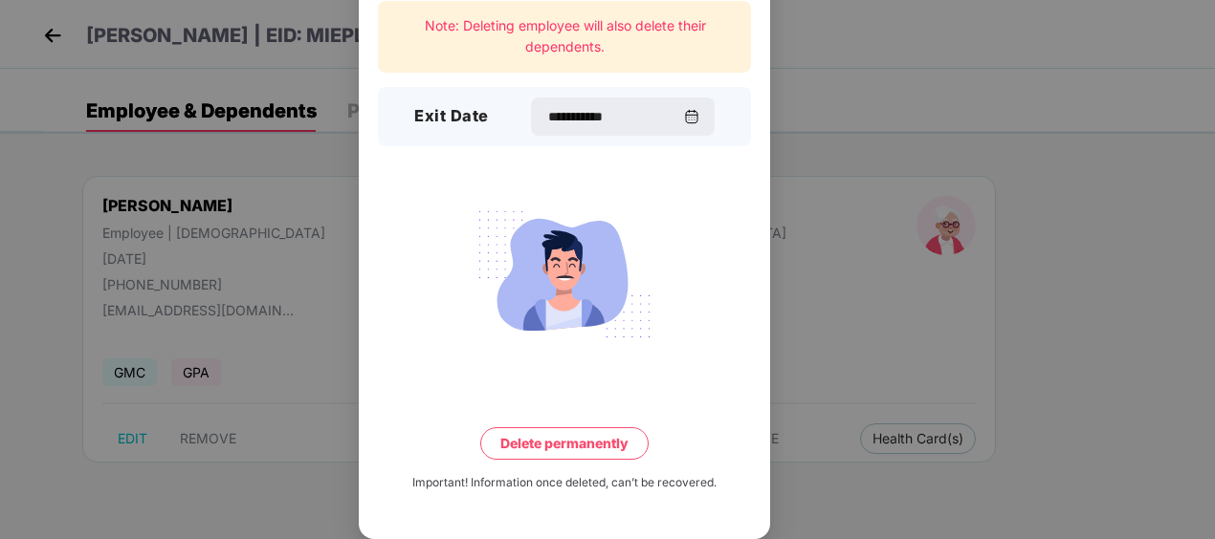
click at [534, 450] on button "Delete permanently" at bounding box center [564, 444] width 168 height 33
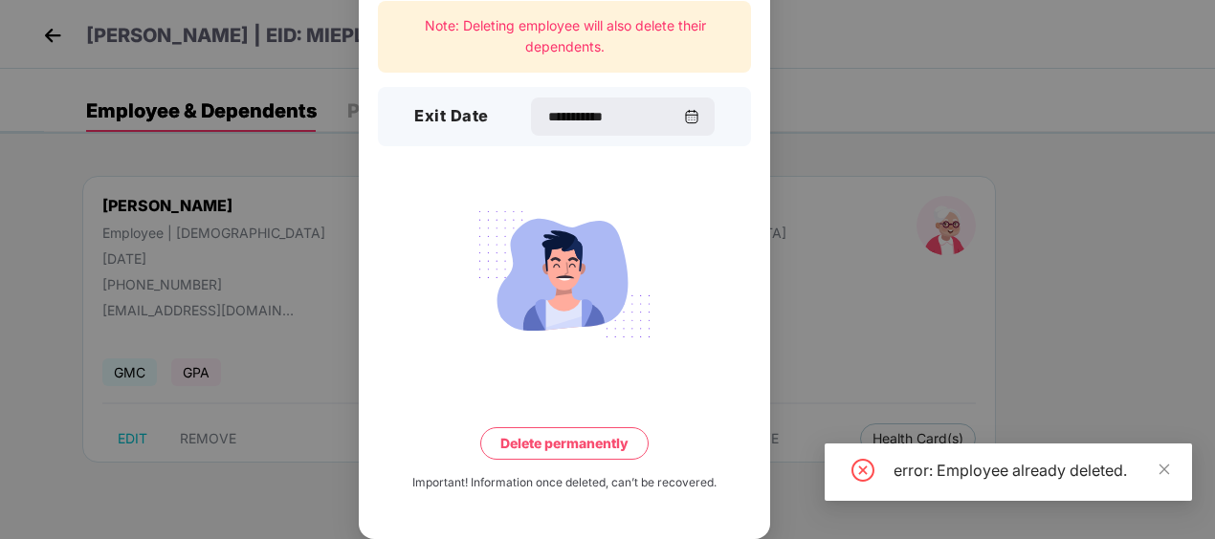
click at [1172, 472] on div "error: Employee already deleted." at bounding box center [1007, 472] width 367 height 57
click at [1166, 468] on icon "close" at bounding box center [1163, 469] width 13 height 13
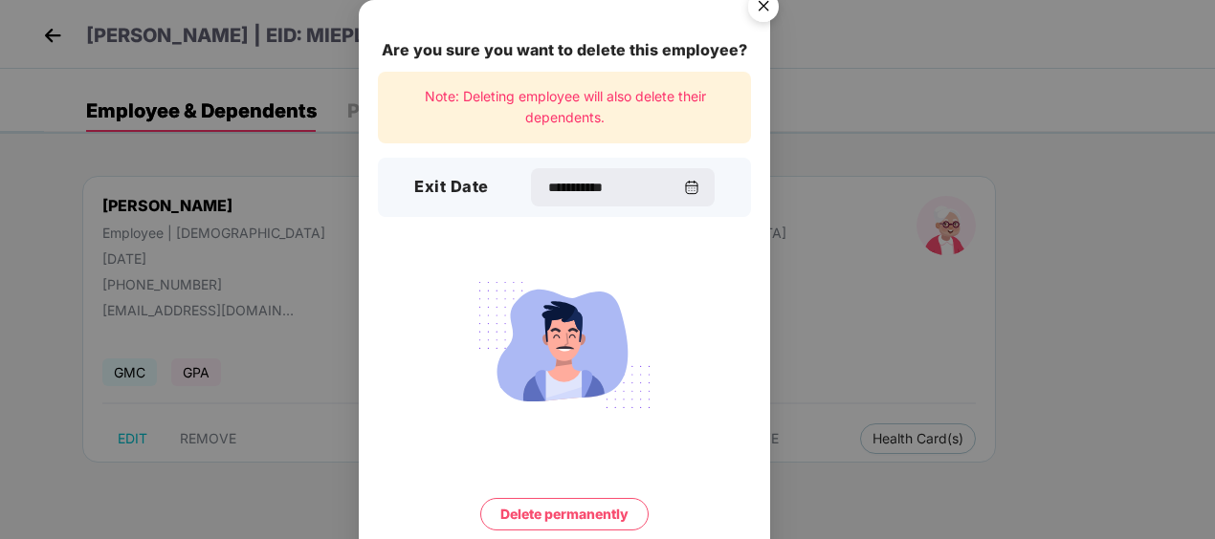
click at [753, 9] on img "Close" at bounding box center [763, 10] width 54 height 54
